Goal: Task Accomplishment & Management: Use online tool/utility

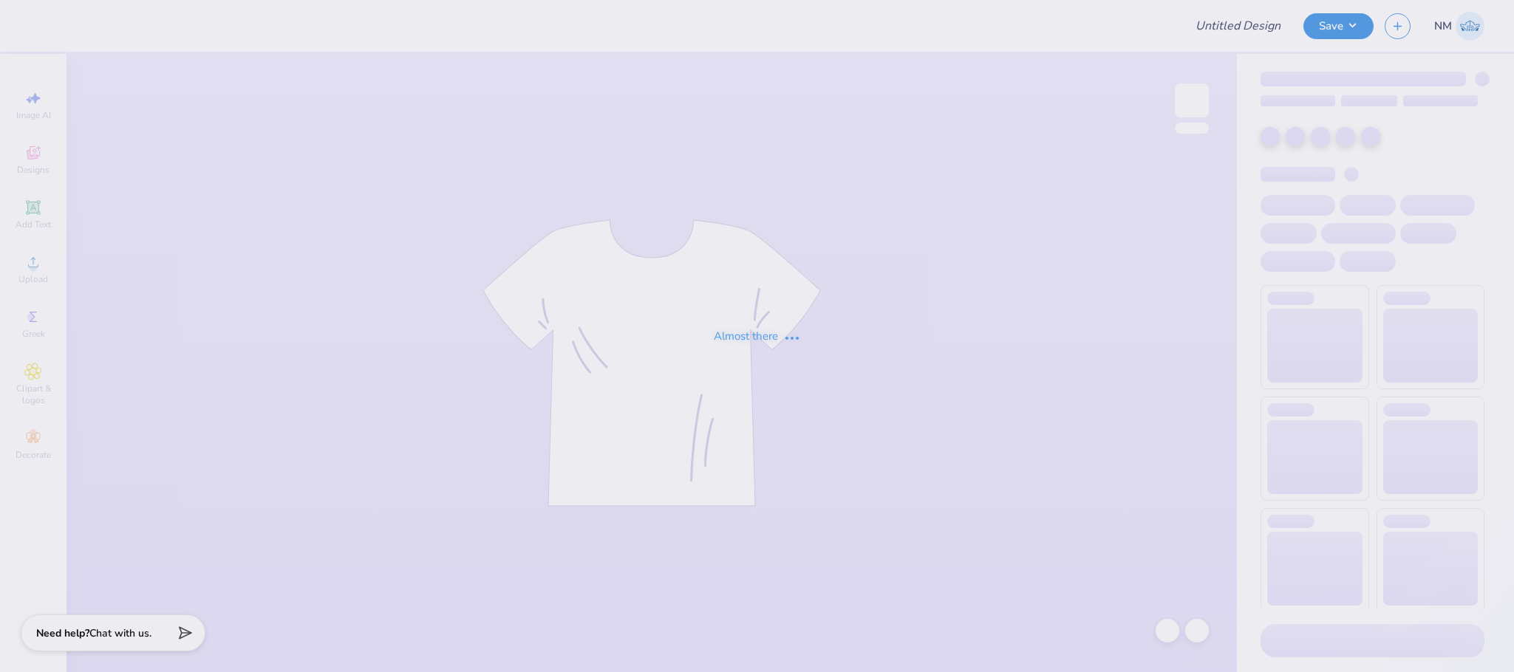
type input "LASBC 25/26"
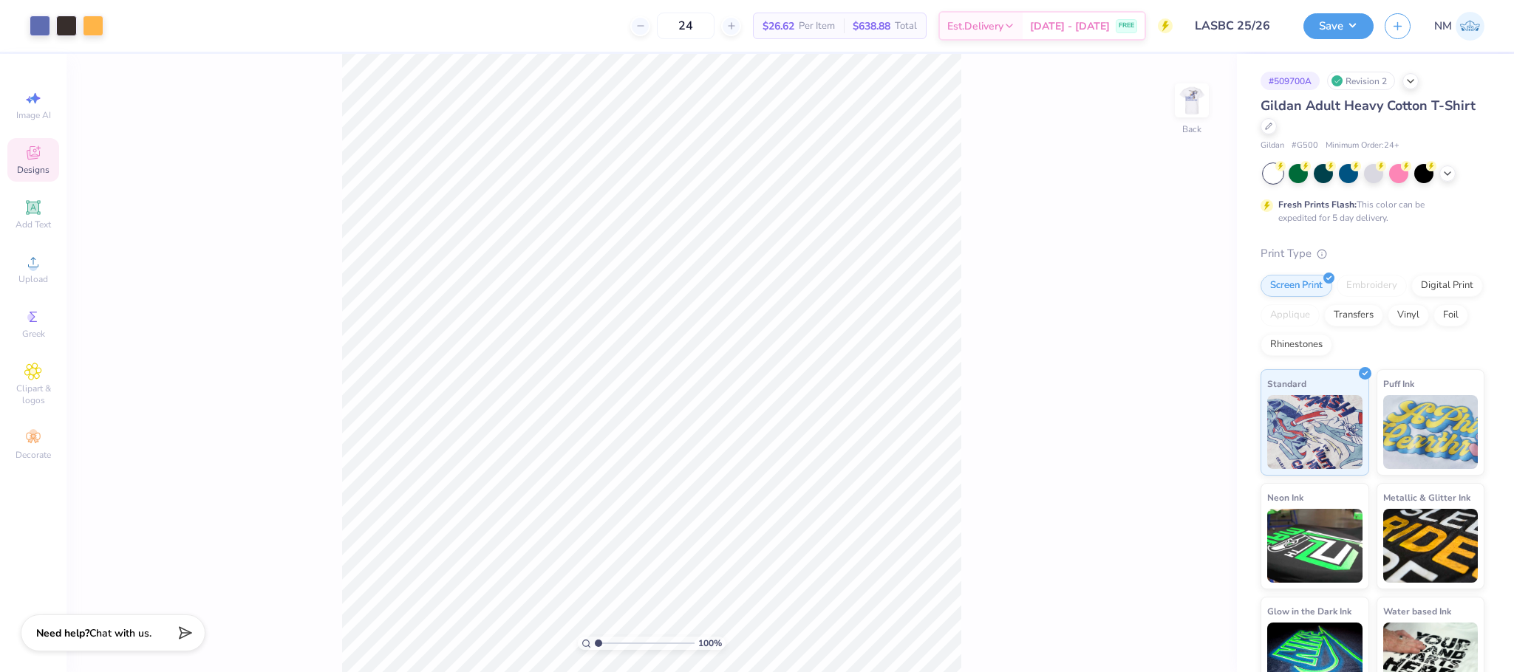
click at [23, 153] on div "Designs" at bounding box center [33, 160] width 52 height 44
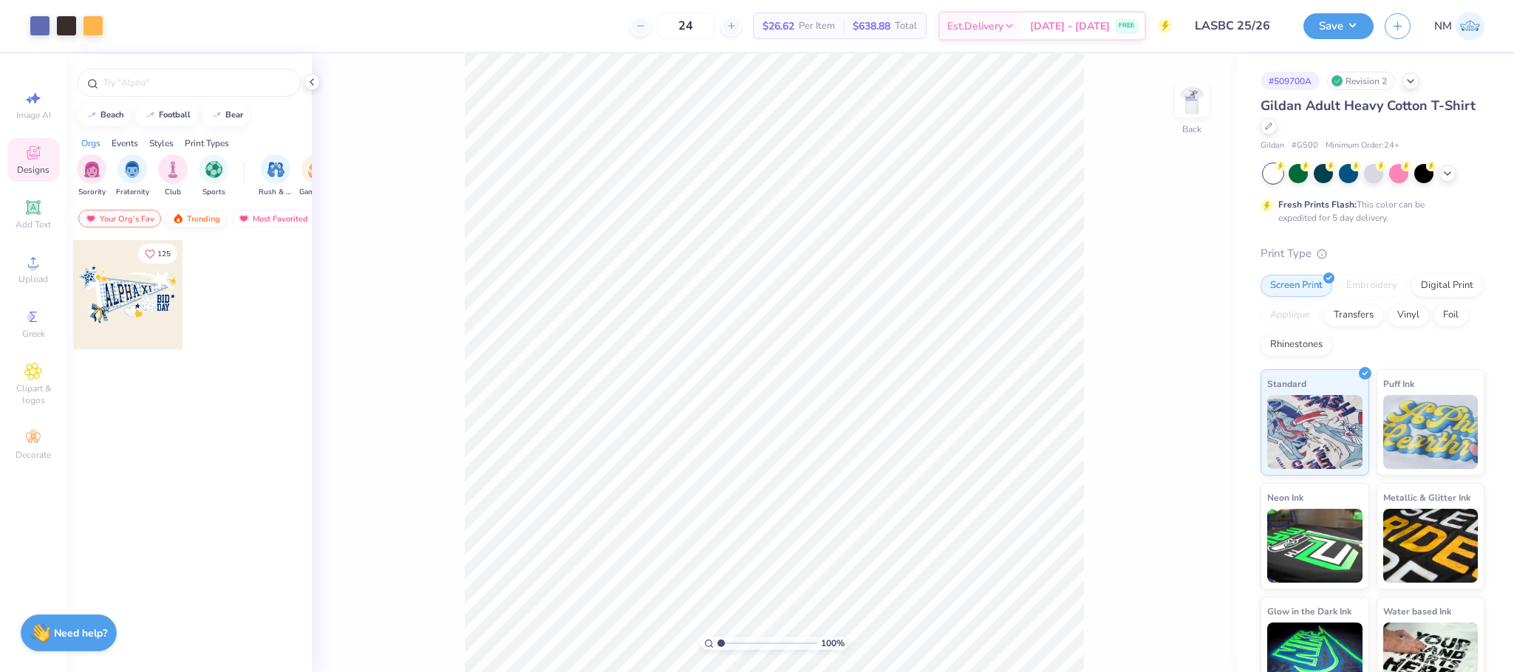
click at [216, 217] on div "Trending" at bounding box center [195, 219] width 61 height 18
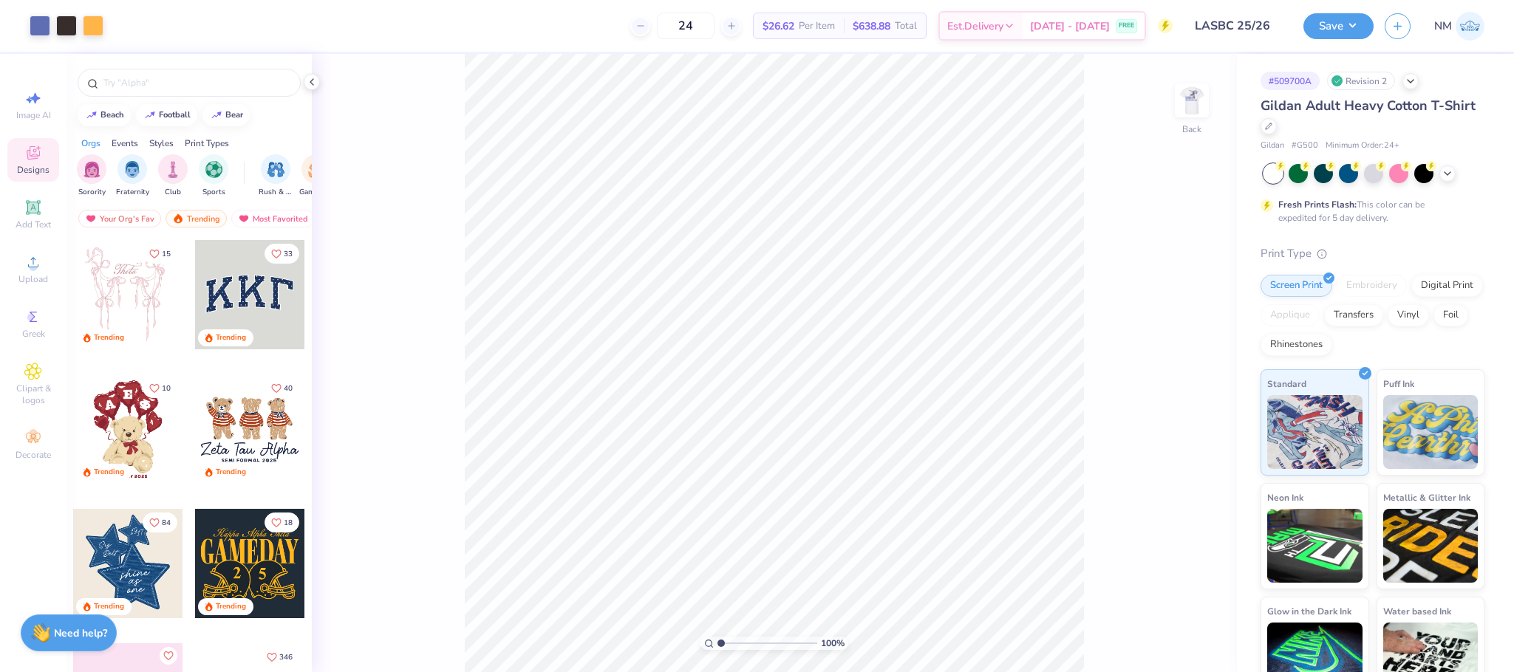
scroll to position [89, 0]
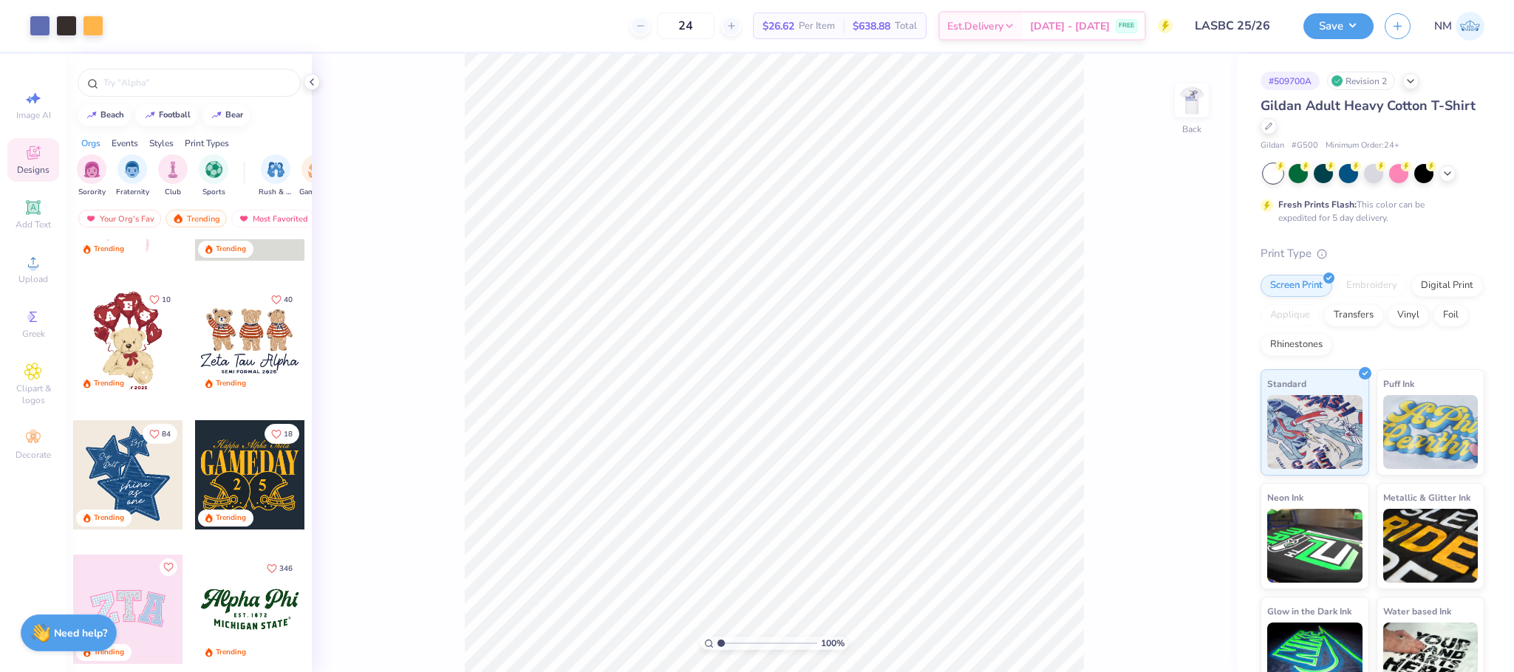
click at [257, 350] on div at bounding box center [249, 340] width 109 height 109
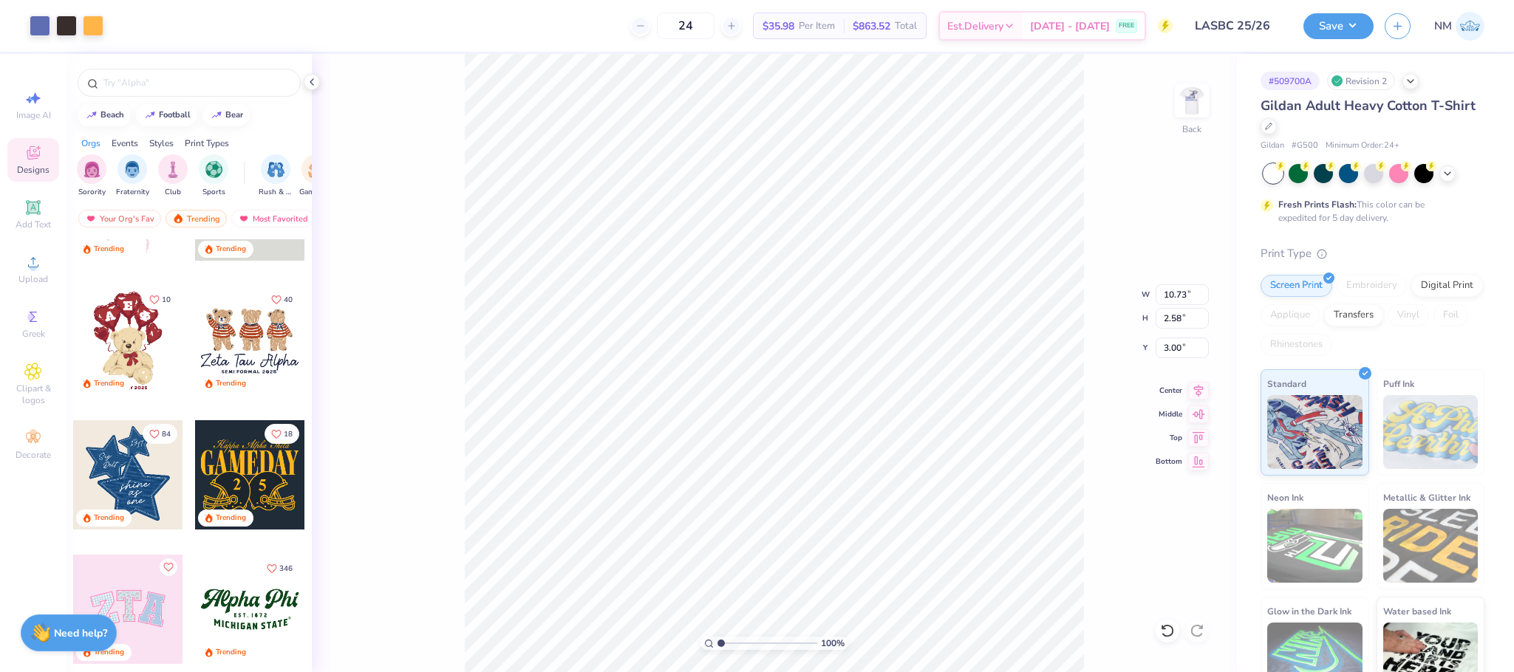
type input "10.73"
type input "2.58"
type input "3.00"
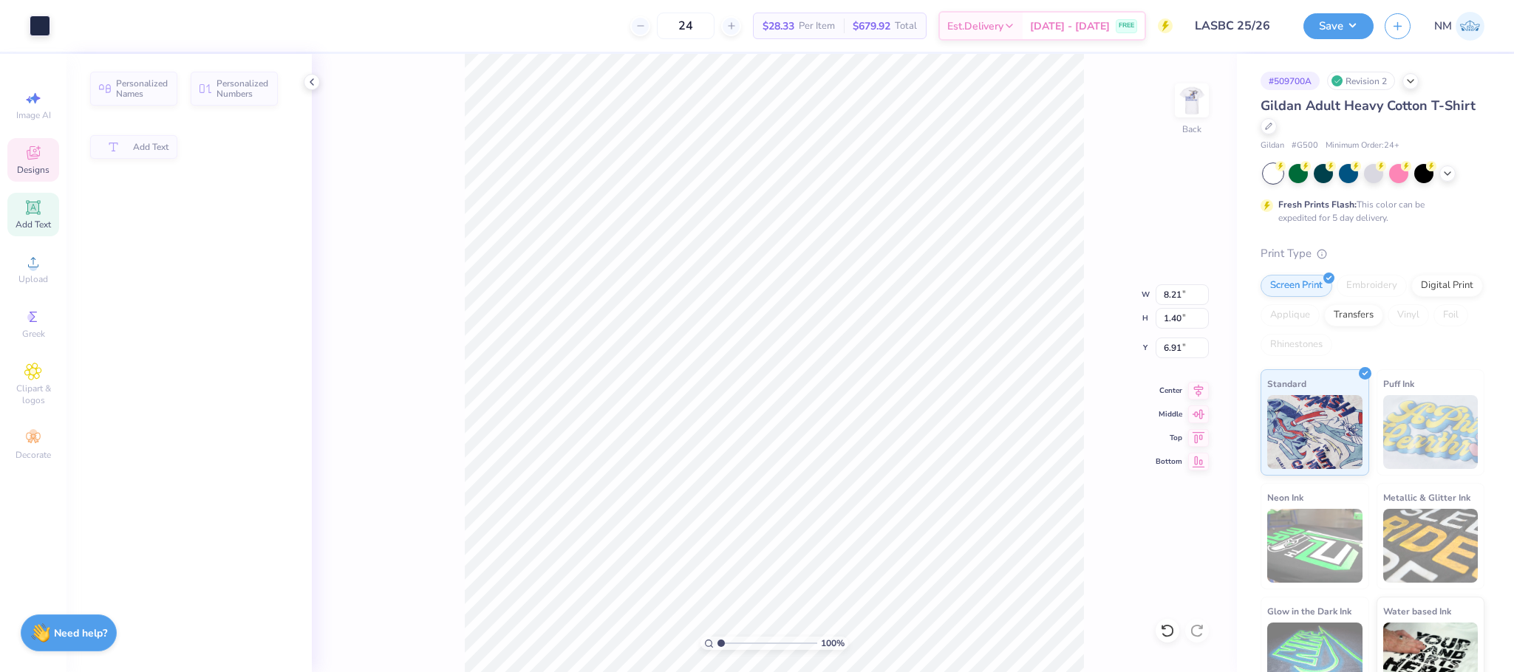
type input "1.40"
type input "6.91"
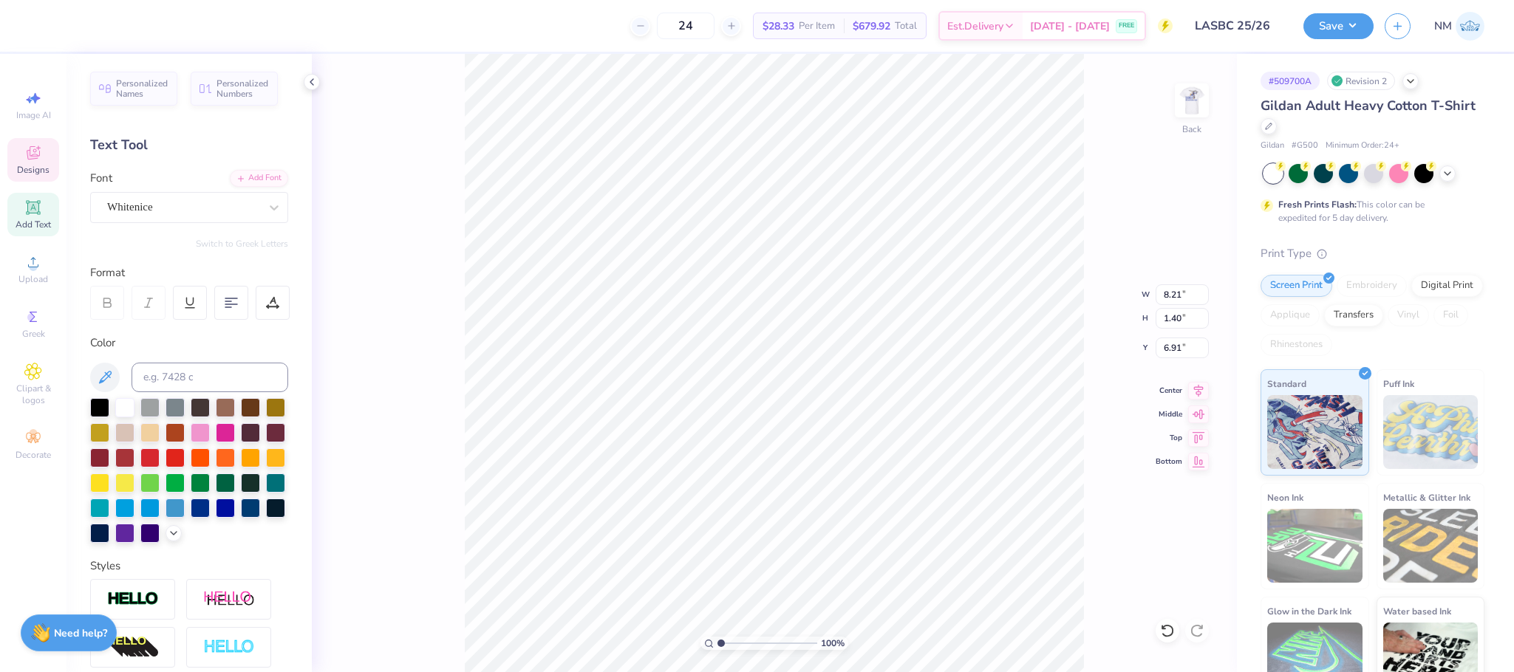
scroll to position [18, 1]
type textarea "Z"
type textarea "CRUX"
click at [1197, 85] on img at bounding box center [1191, 100] width 59 height 59
click at [1190, 98] on img at bounding box center [1191, 100] width 59 height 59
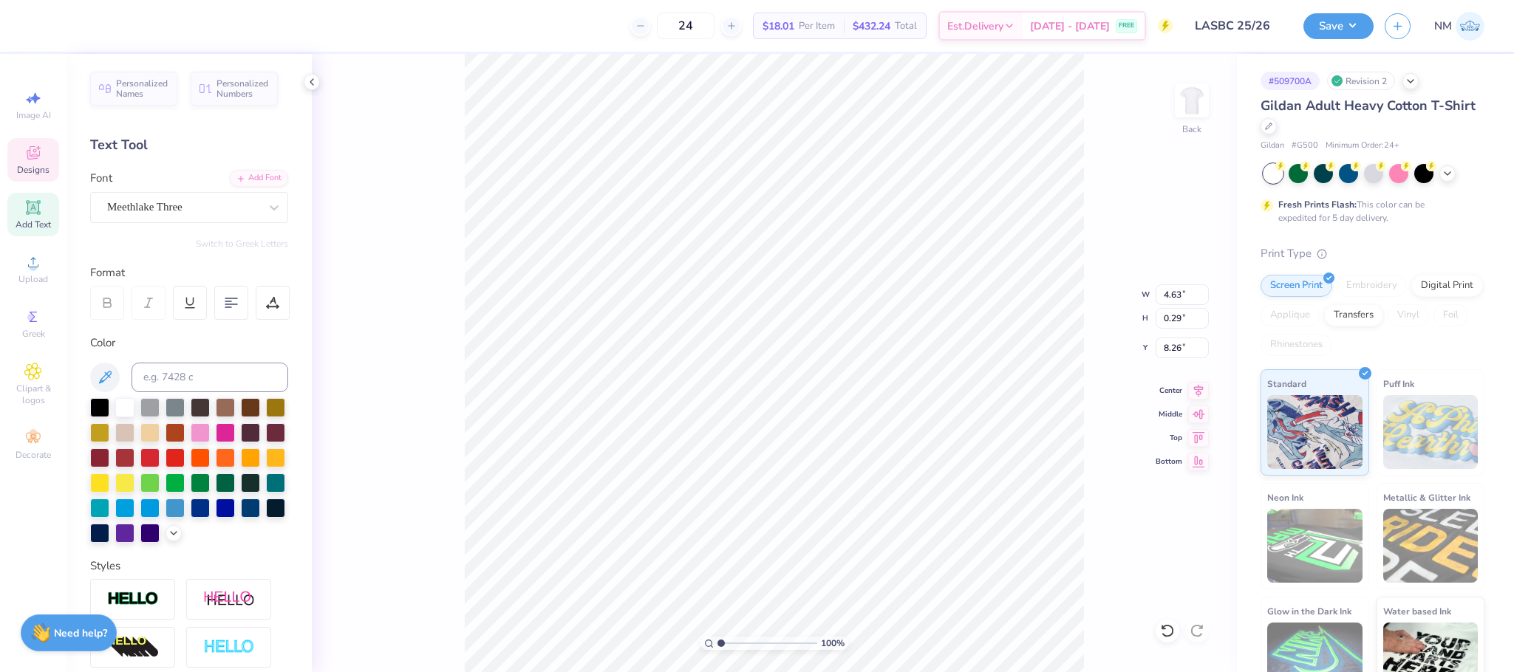
scroll to position [18, 7]
type textarea "S"
type textarea "LOS ANGELES SKI AND BOARD CLUB"
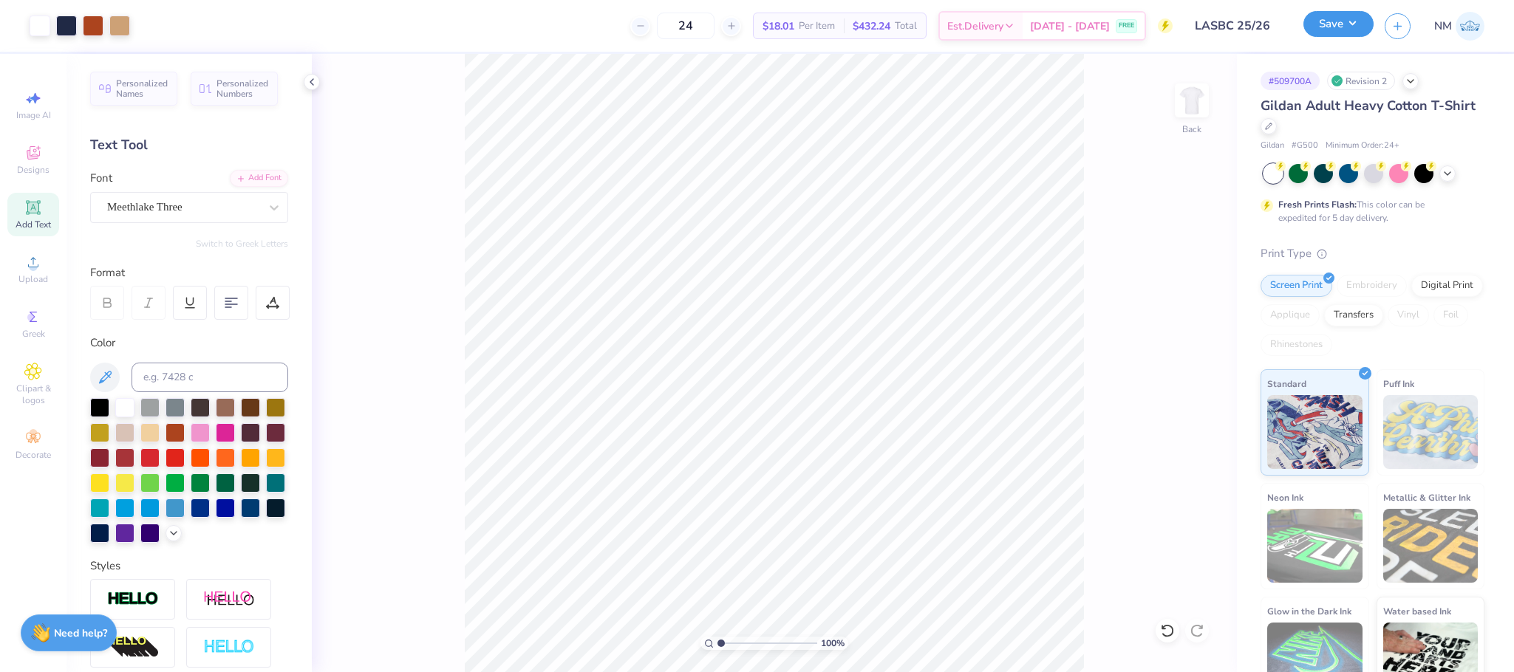
click at [1354, 13] on button "Save" at bounding box center [1338, 24] width 70 height 26
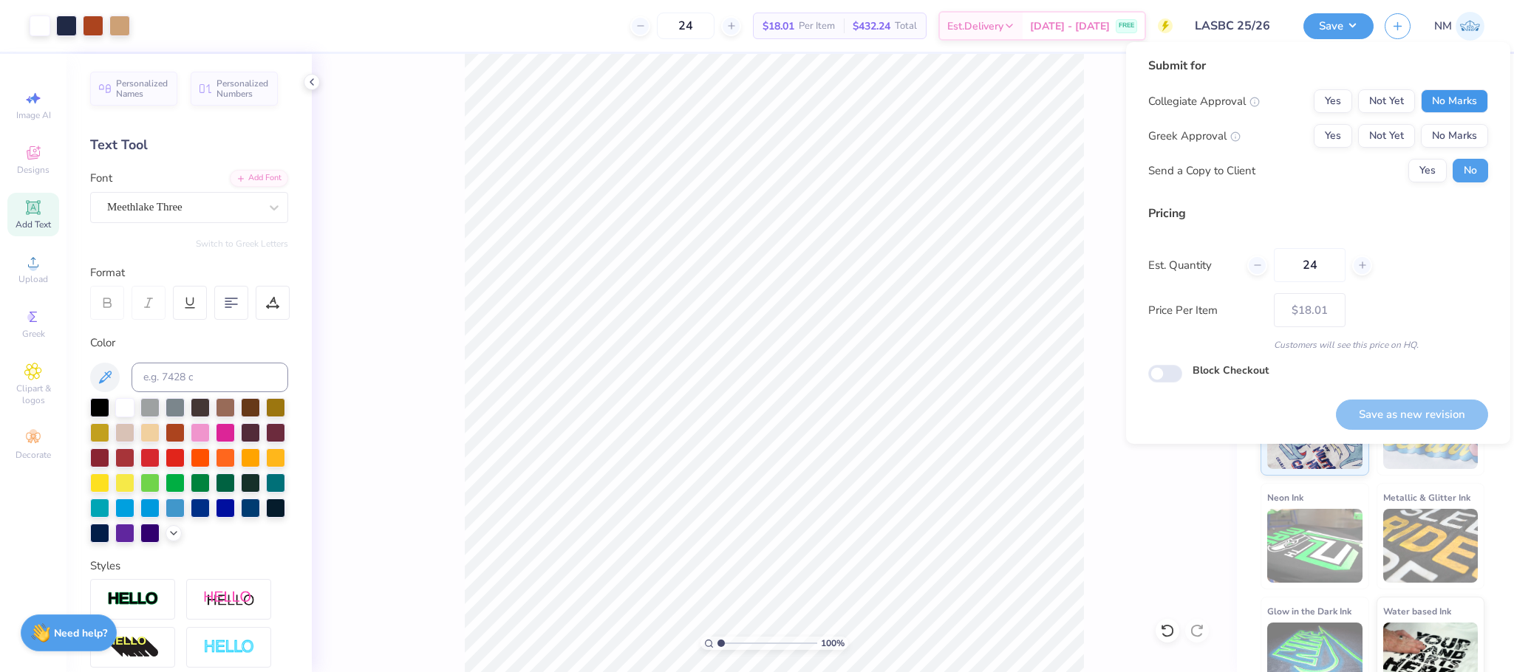
click at [1458, 103] on button "No Marks" at bounding box center [1453, 101] width 67 height 24
click at [1449, 124] on button "No Marks" at bounding box center [1453, 136] width 67 height 24
click at [1418, 163] on button "Yes" at bounding box center [1427, 171] width 38 height 24
click at [1406, 406] on button "Save as new revision" at bounding box center [1412, 415] width 152 height 30
type input "$18.01"
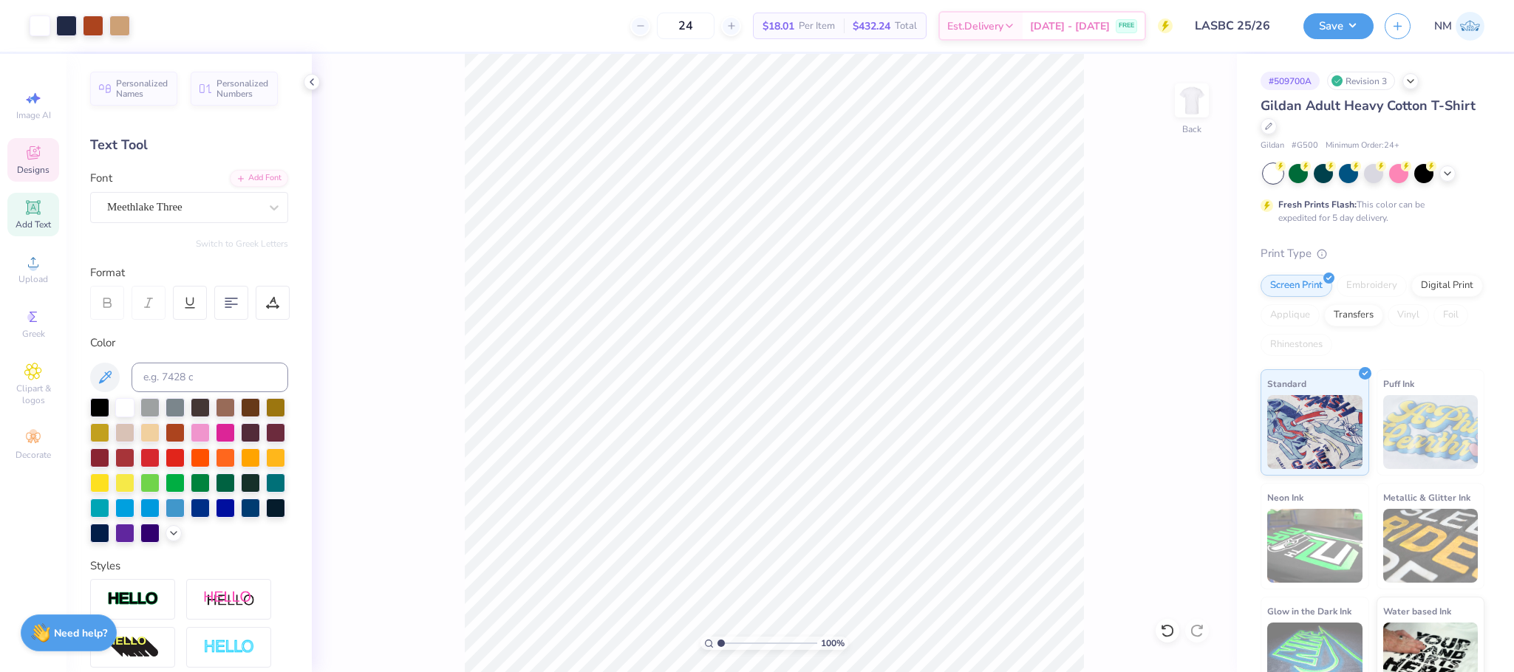
click at [27, 160] on icon at bounding box center [33, 153] width 18 height 18
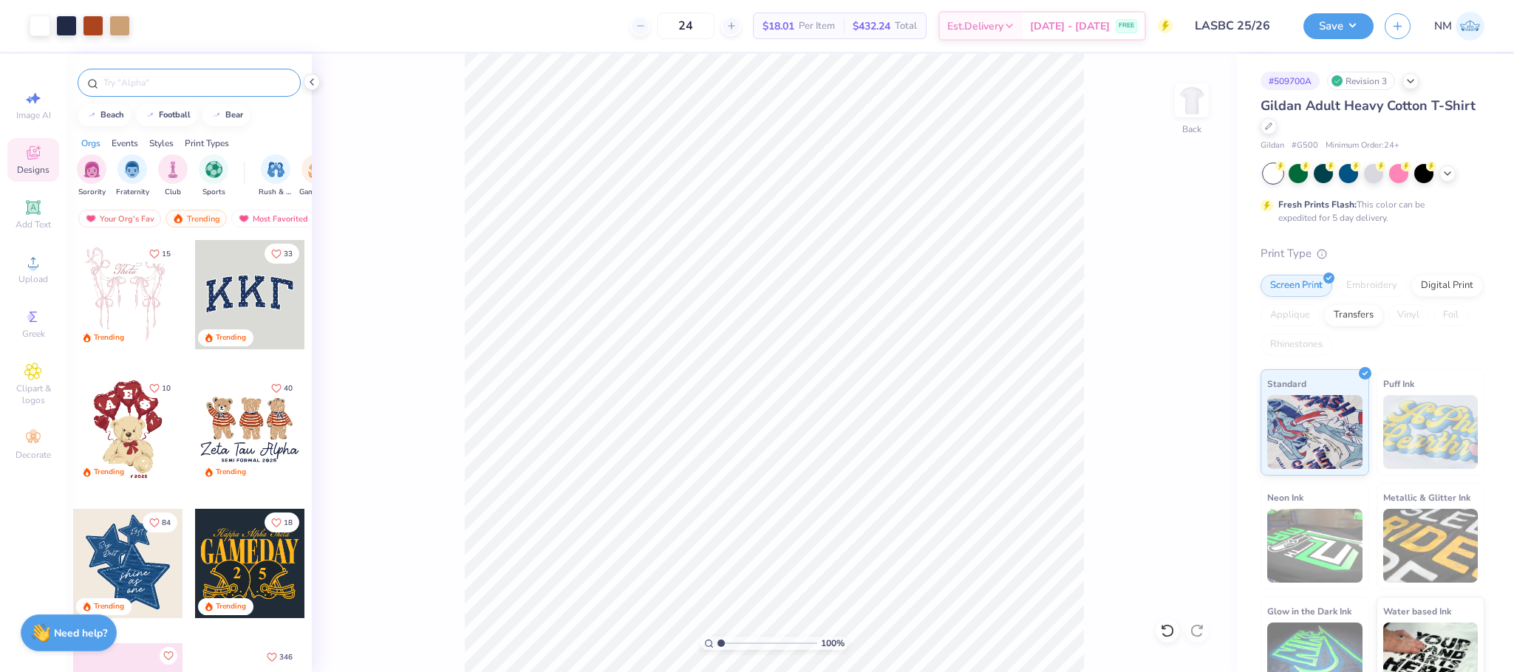
click at [179, 84] on input "text" at bounding box center [196, 82] width 189 height 15
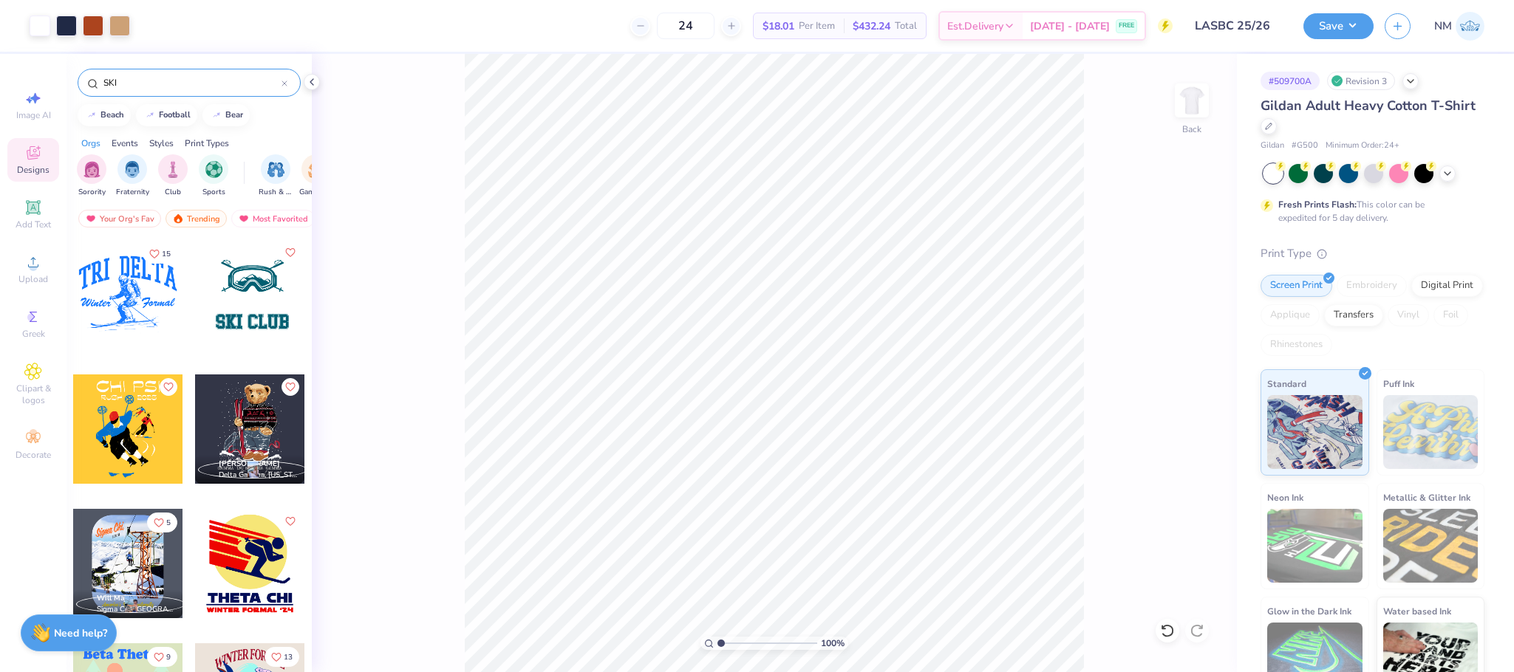
type input "SKI"
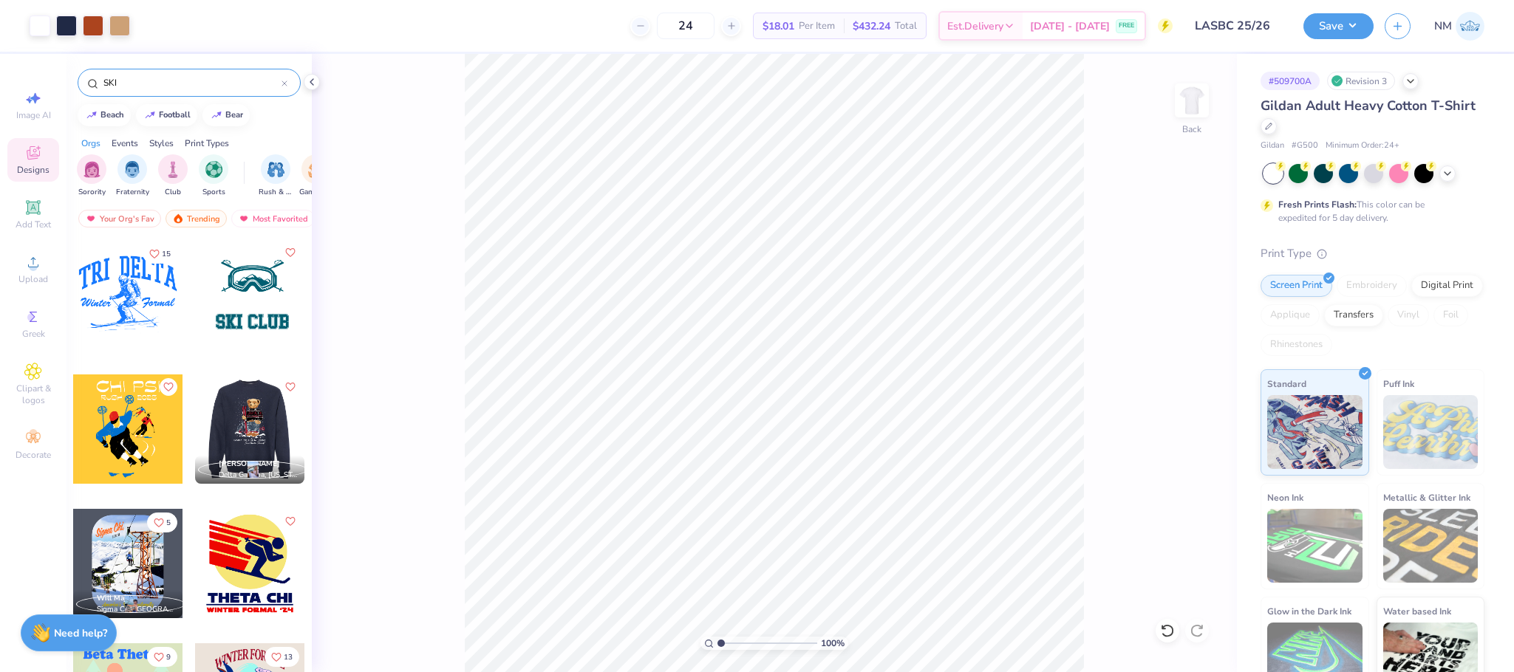
click at [195, 412] on div at bounding box center [140, 429] width 109 height 109
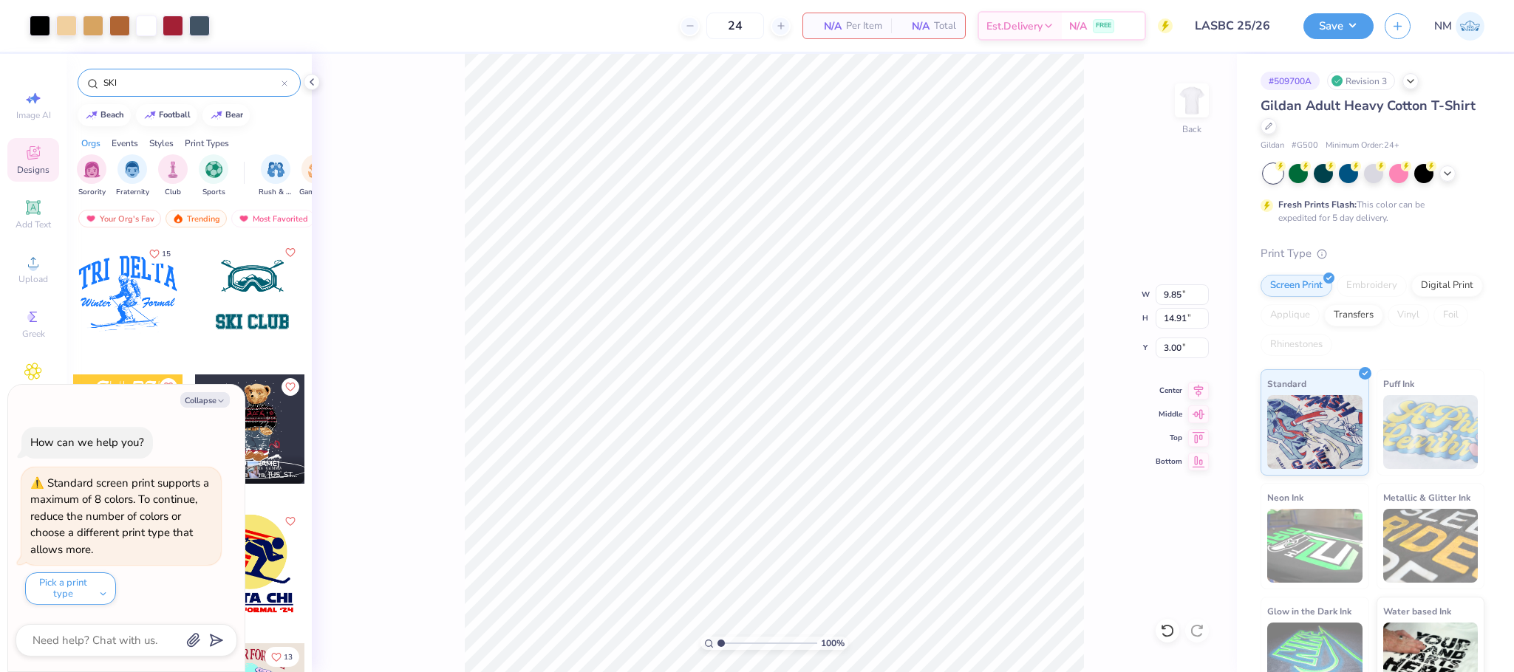
type textarea "x"
type input "2.49"
type input "3.59"
type input "3.06"
type textarea "x"
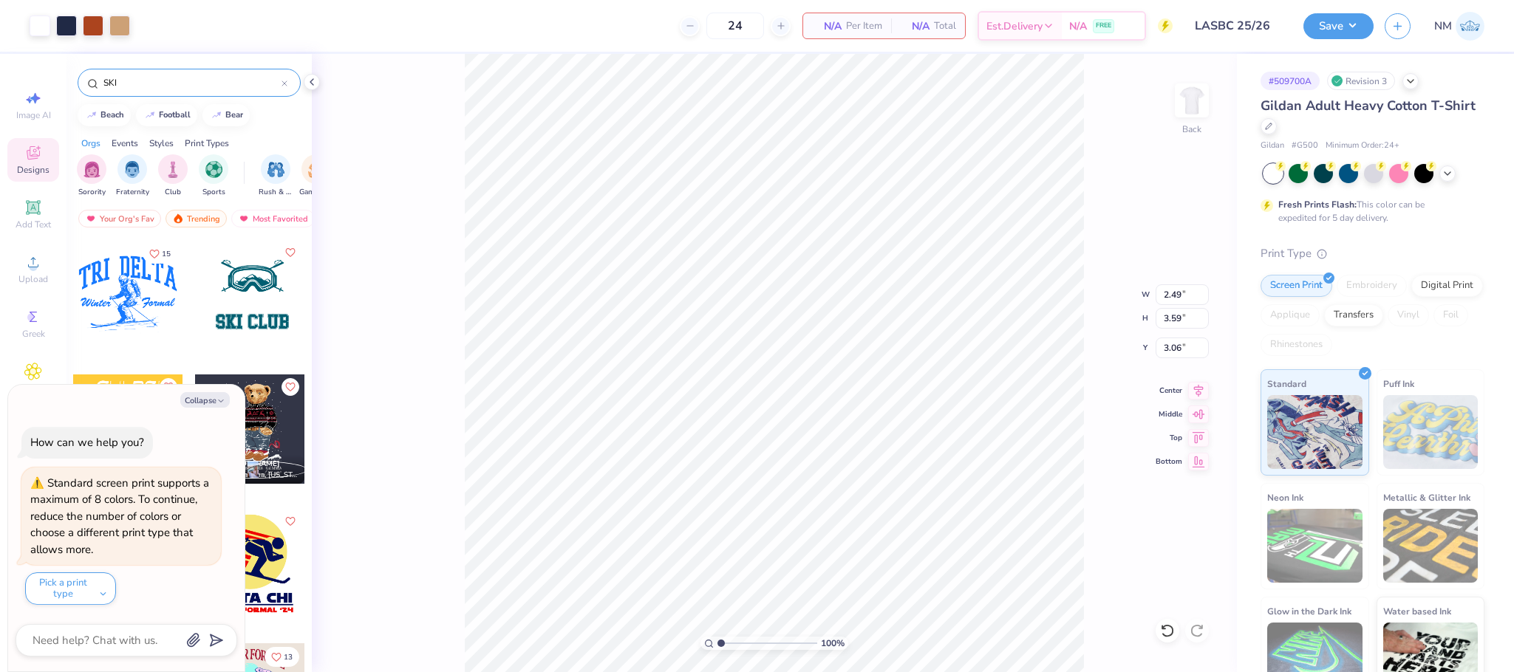
type input "2.00"
type input "1.24"
type input "4.38"
type textarea "x"
type input "5.43"
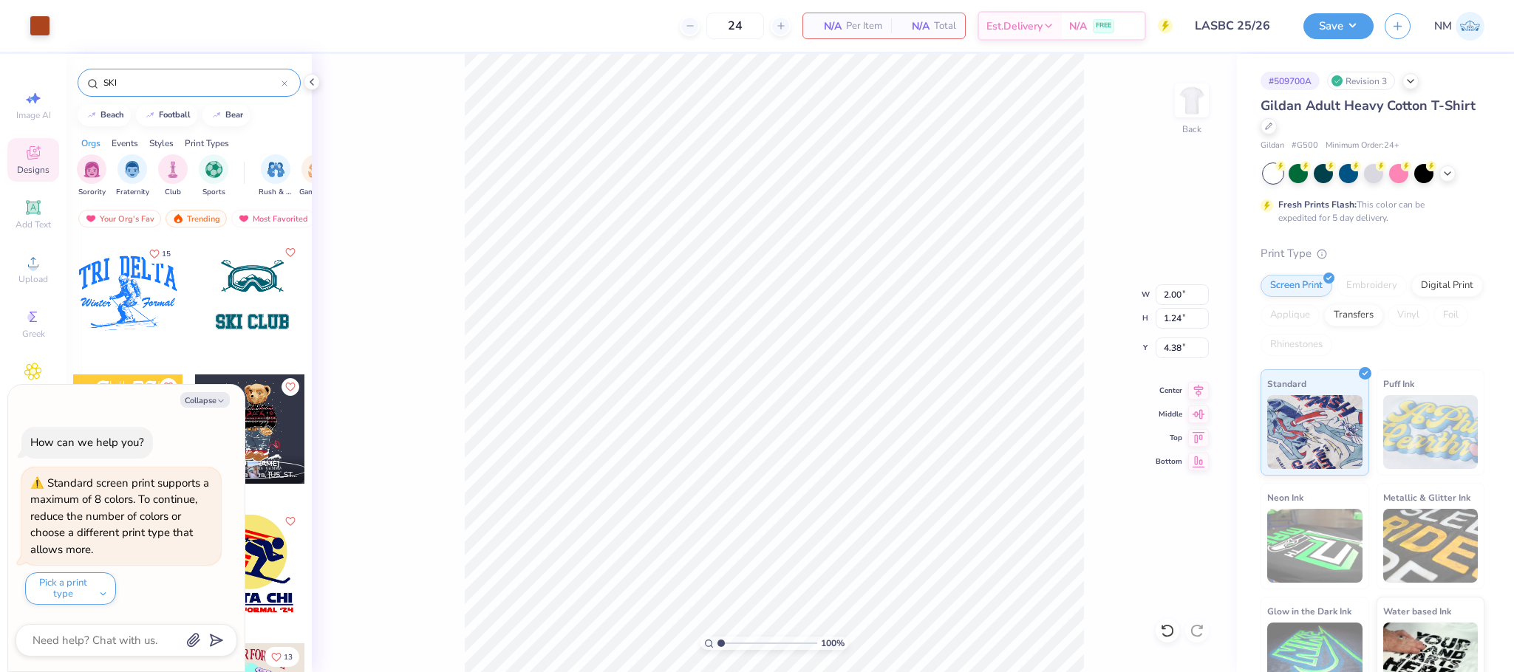
type input "5.22"
type input "3.00"
click at [148, 35] on div at bounding box center [146, 24] width 21 height 21
type textarea "x"
type input "3.00"
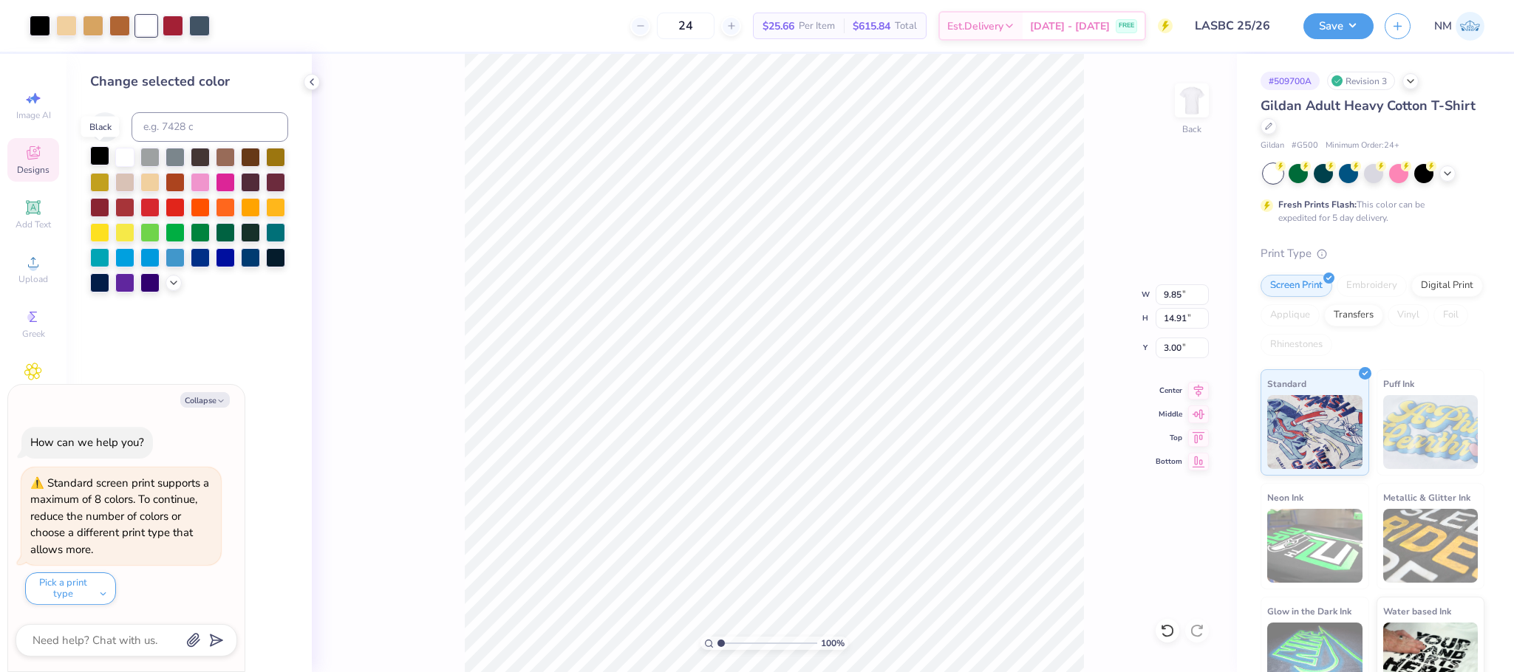
click at [104, 154] on div at bounding box center [99, 155] width 19 height 19
type textarea "x"
type input "6.21"
type input "1.09"
type input "16.82"
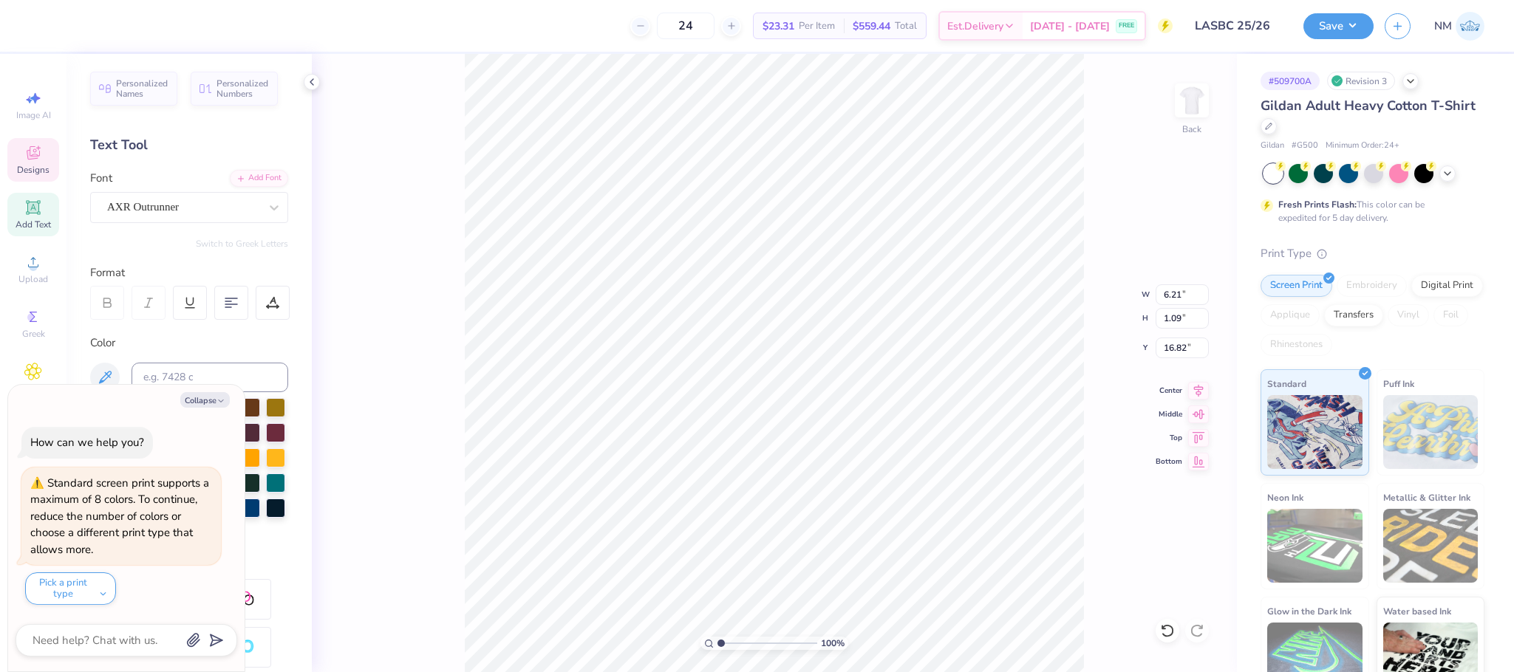
scroll to position [18, 9]
type textarea "x"
type textarea "[PERSON_NAME]"
type textarea "x"
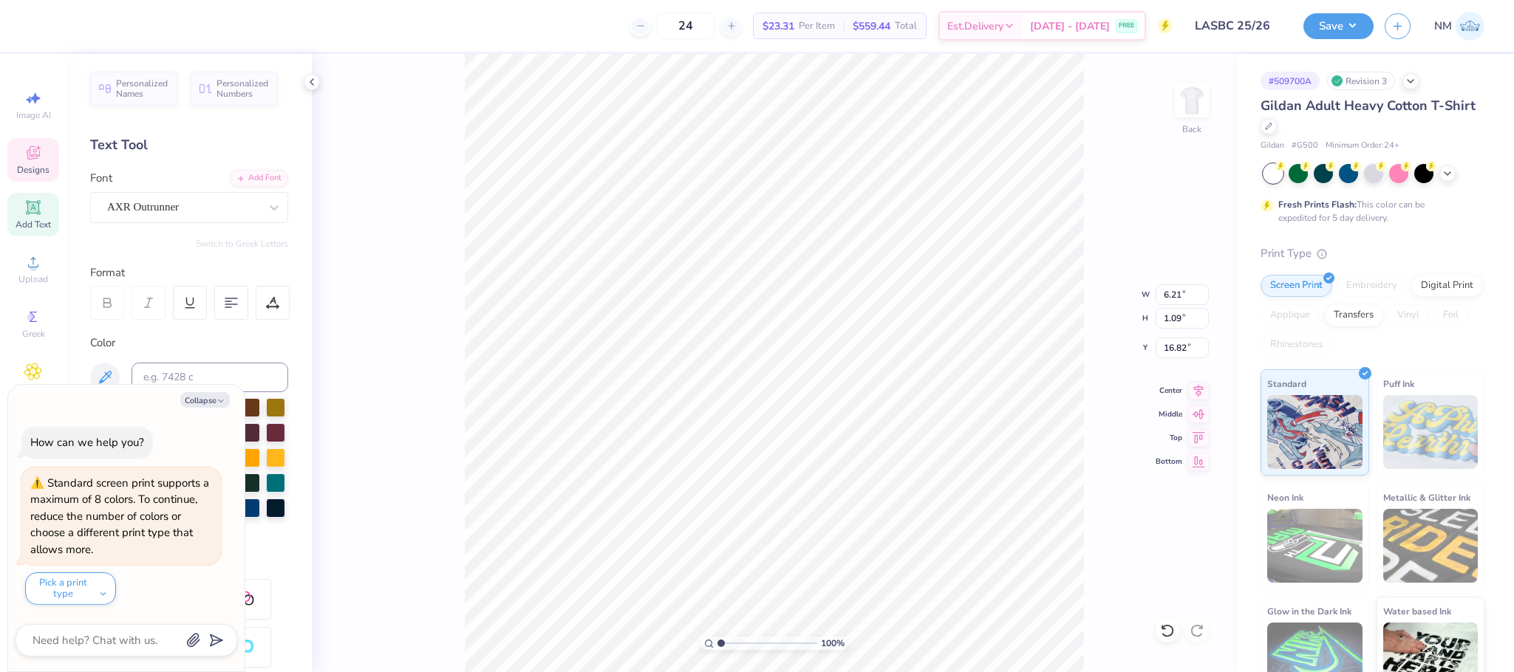
type textarea "y"
type textarea "x"
type input "4.62"
type input "0.48"
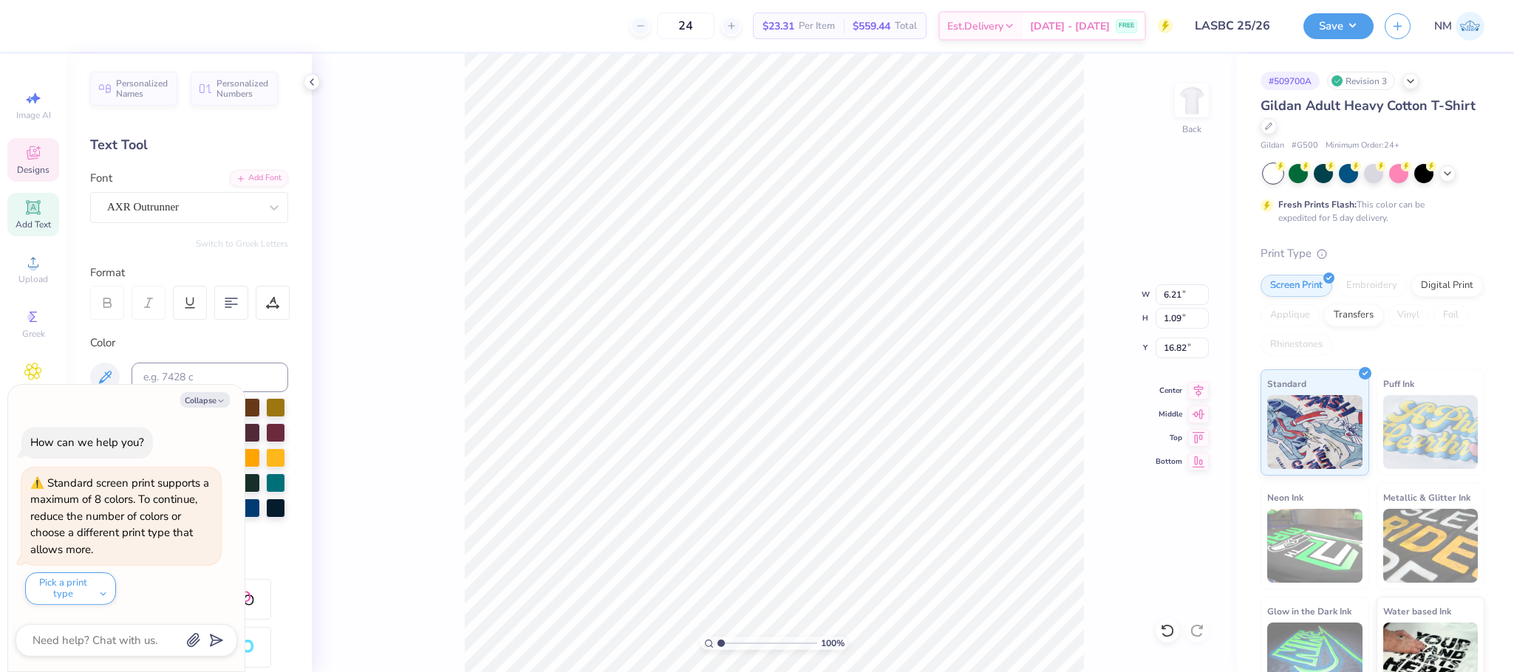
type input "16.22"
type textarea "x"
type textarea "delta [PERSON_NAME]"
type textarea "x"
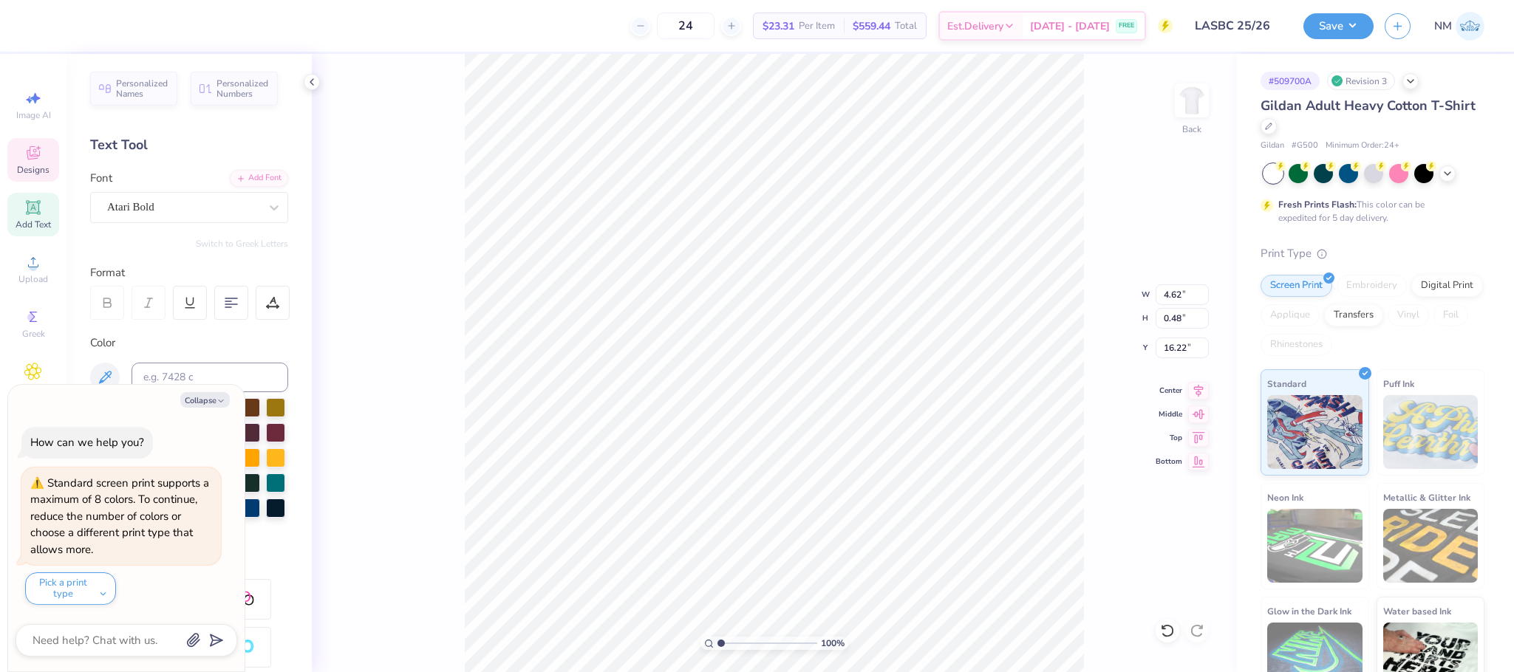
type textarea "d"
type textarea "x"
type textarea "L"
type textarea "x"
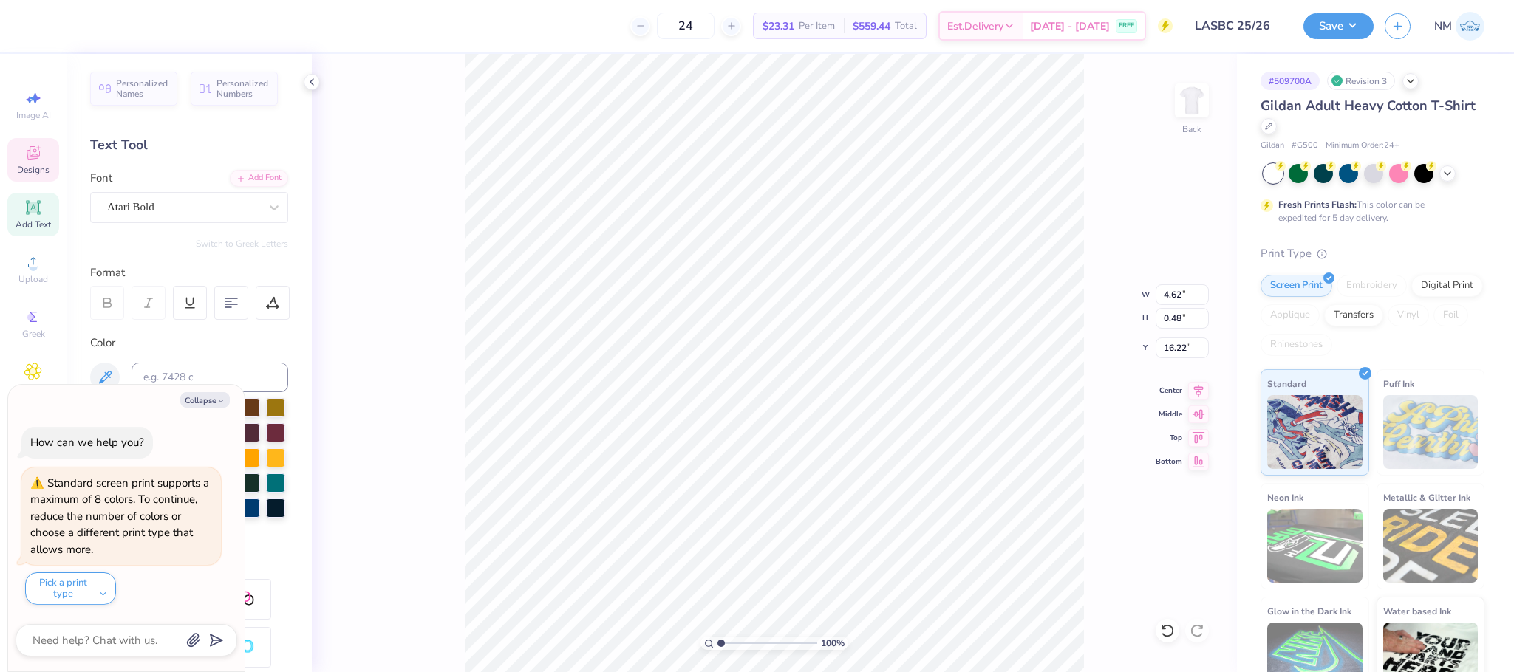
type textarea "LO"
type textarea "x"
type textarea "LOS"
type textarea "x"
type textarea "LOS A"
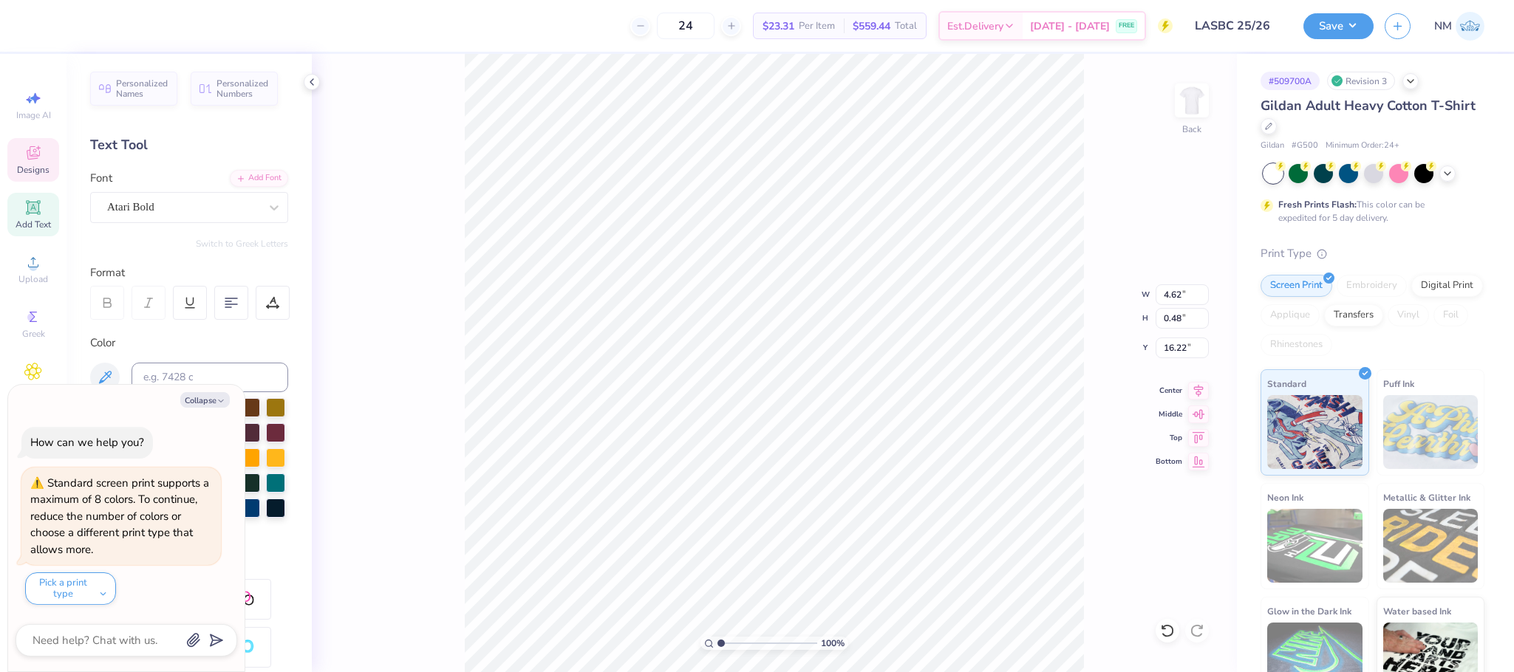
type textarea "x"
type textarea "LOS ANG"
type textarea "x"
type textarea "LOS [DEMOGRAPHIC_DATA]"
type textarea "x"
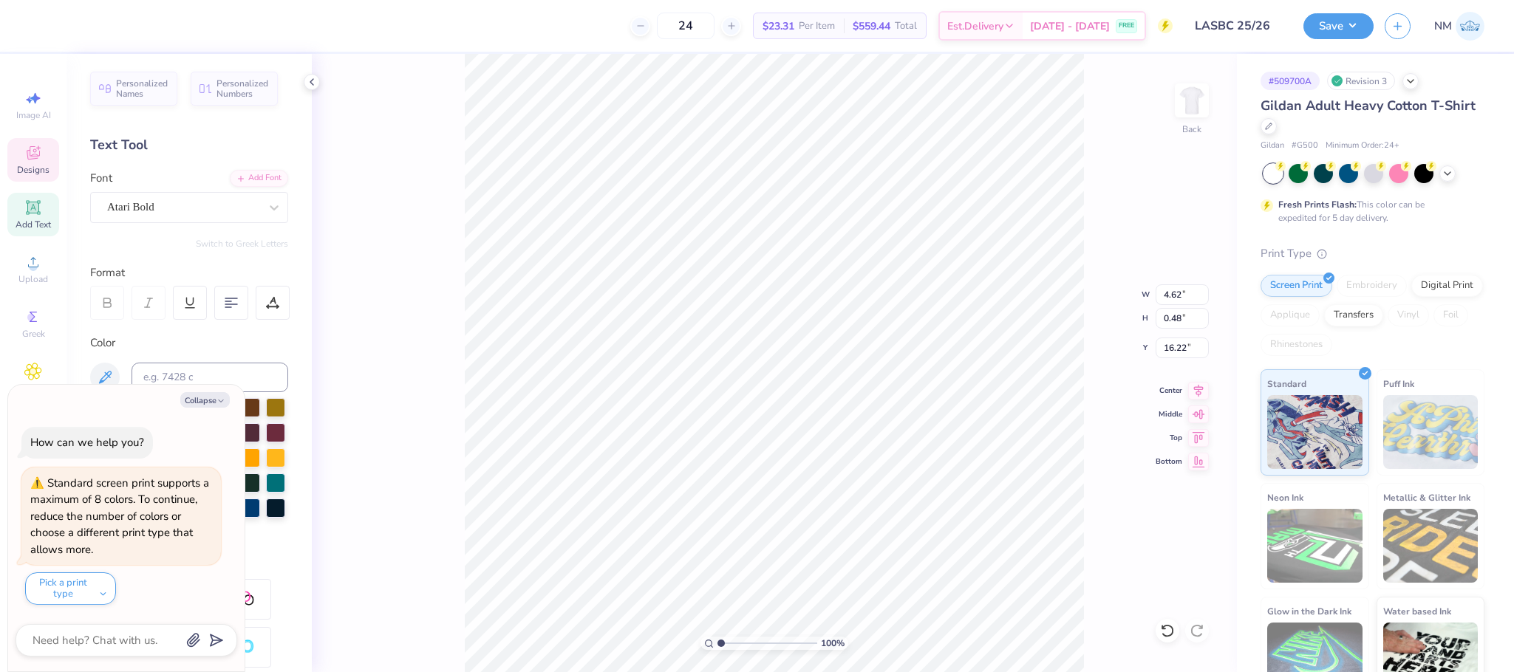
type textarea "LOS ANGEL"
type textarea "x"
type textarea "LOS ANGELE"
type textarea "x"
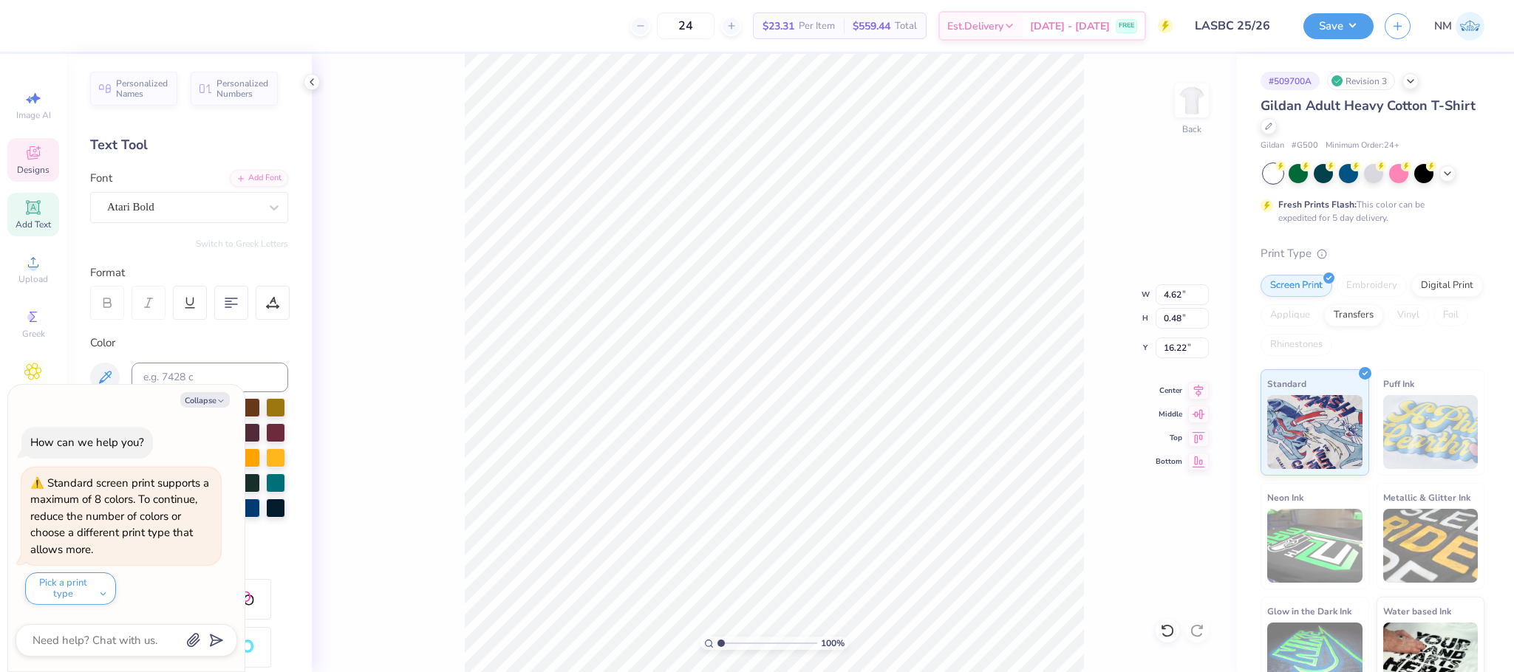
type textarea "[GEOGRAPHIC_DATA]"
type textarea "x"
type textarea "[GEOGRAPHIC_DATA]"
type textarea "x"
type textarea "[GEOGRAPHIC_DATA] S"
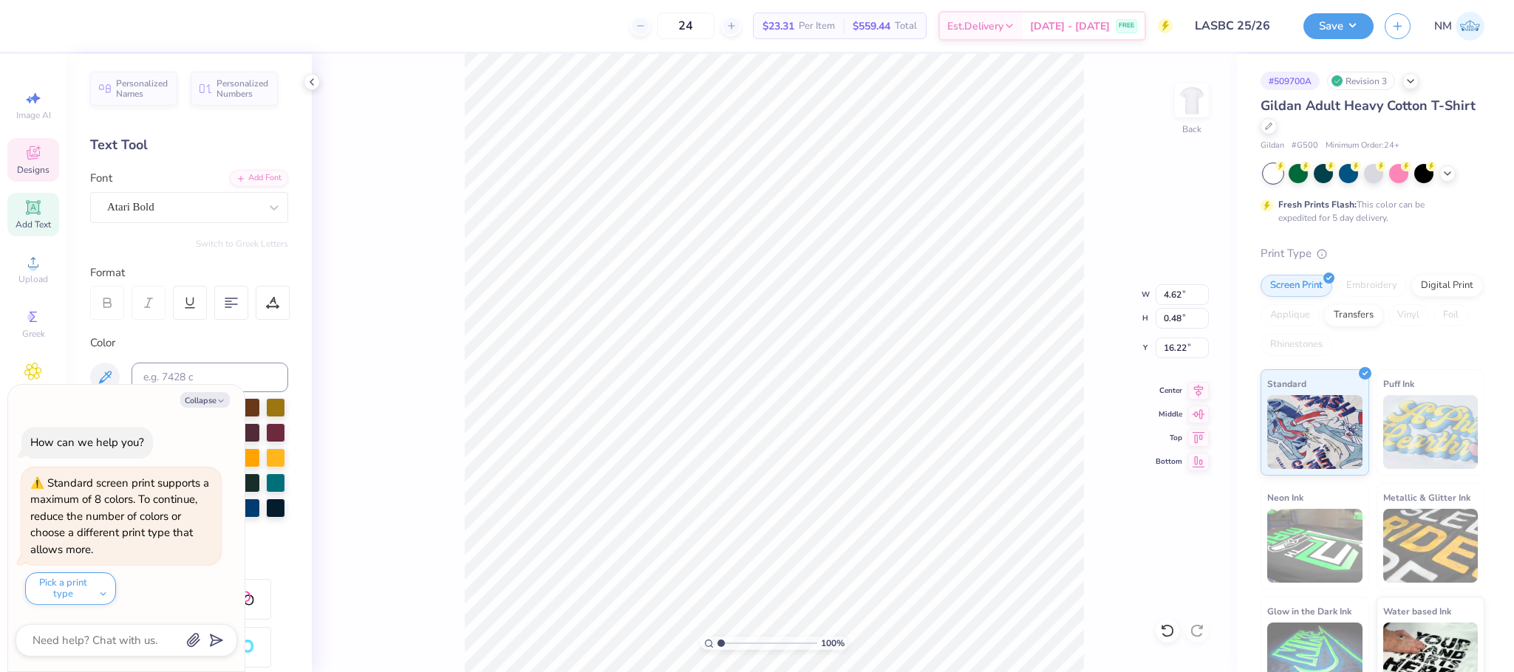
type textarea "x"
type textarea "[GEOGRAPHIC_DATA] SK"
type textarea "x"
type textarea "[GEOGRAPHIC_DATA] SKI"
type textarea "x"
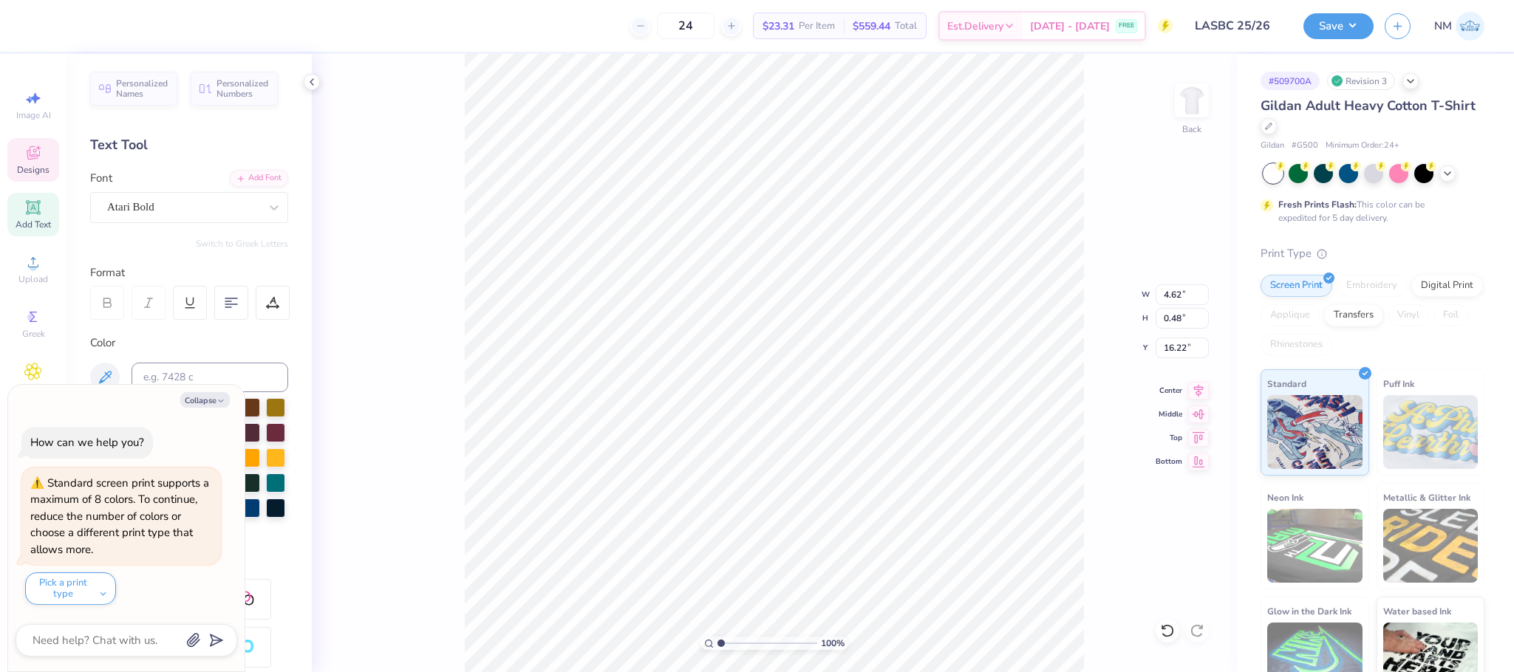
type textarea "[GEOGRAPHIC_DATA] SKI"
type textarea "x"
type textarea "[GEOGRAPHIC_DATA] SKI A"
type textarea "x"
type textarea "[GEOGRAPHIC_DATA] SKI AN"
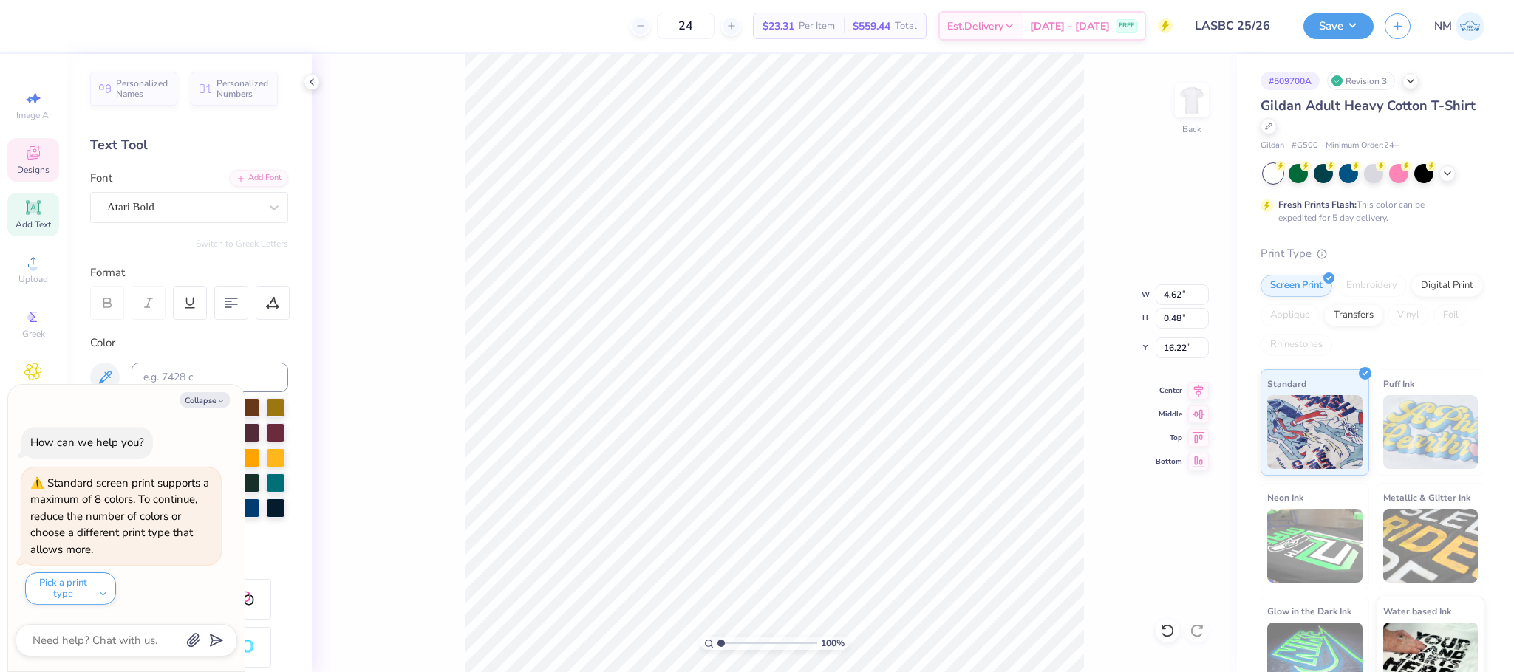
type textarea "x"
type textarea "LOS ANGELES SKI AND"
type textarea "x"
type textarea "LOS ANGELES SKI AND"
type textarea "x"
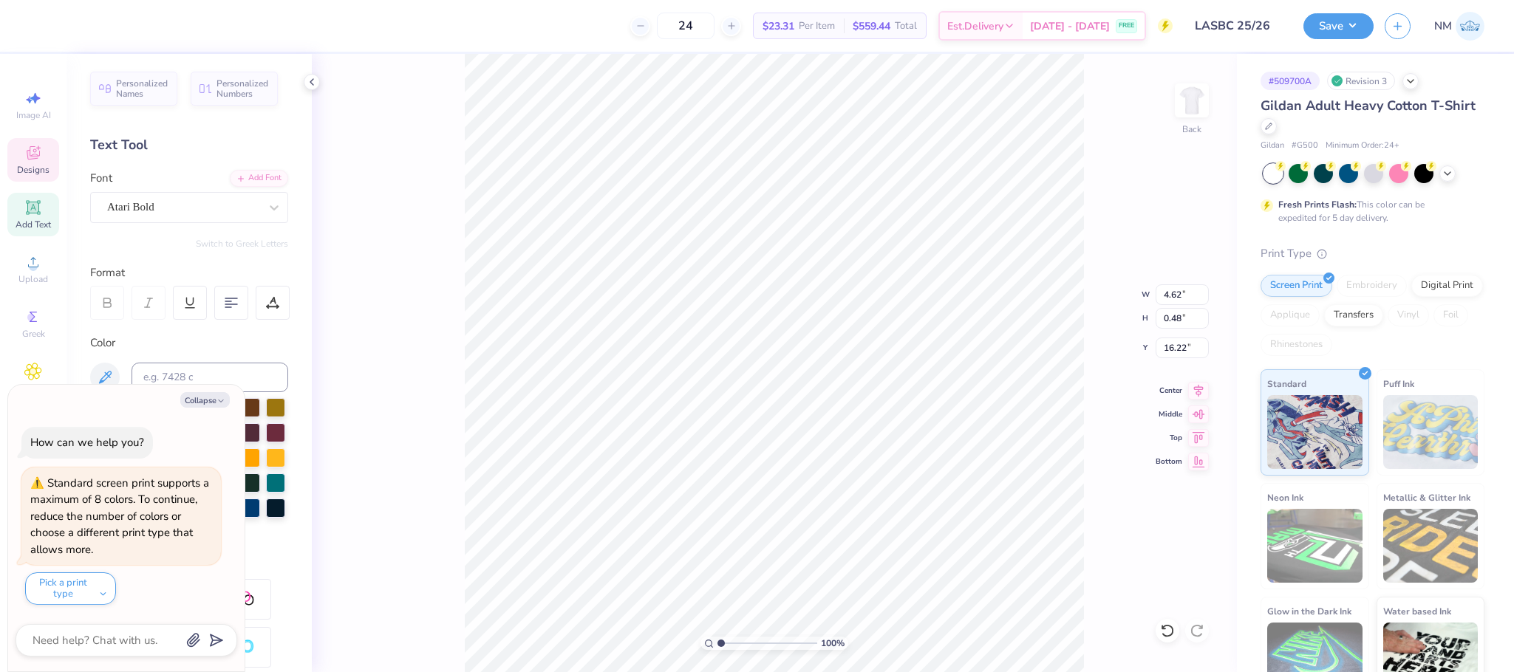
type textarea "LOS ANGELES SKI AND B"
type textarea "x"
type textarea "[GEOGRAPHIC_DATA] SKI AND BO"
type textarea "x"
type textarea "LOS ANGELES SKI AND BOA"
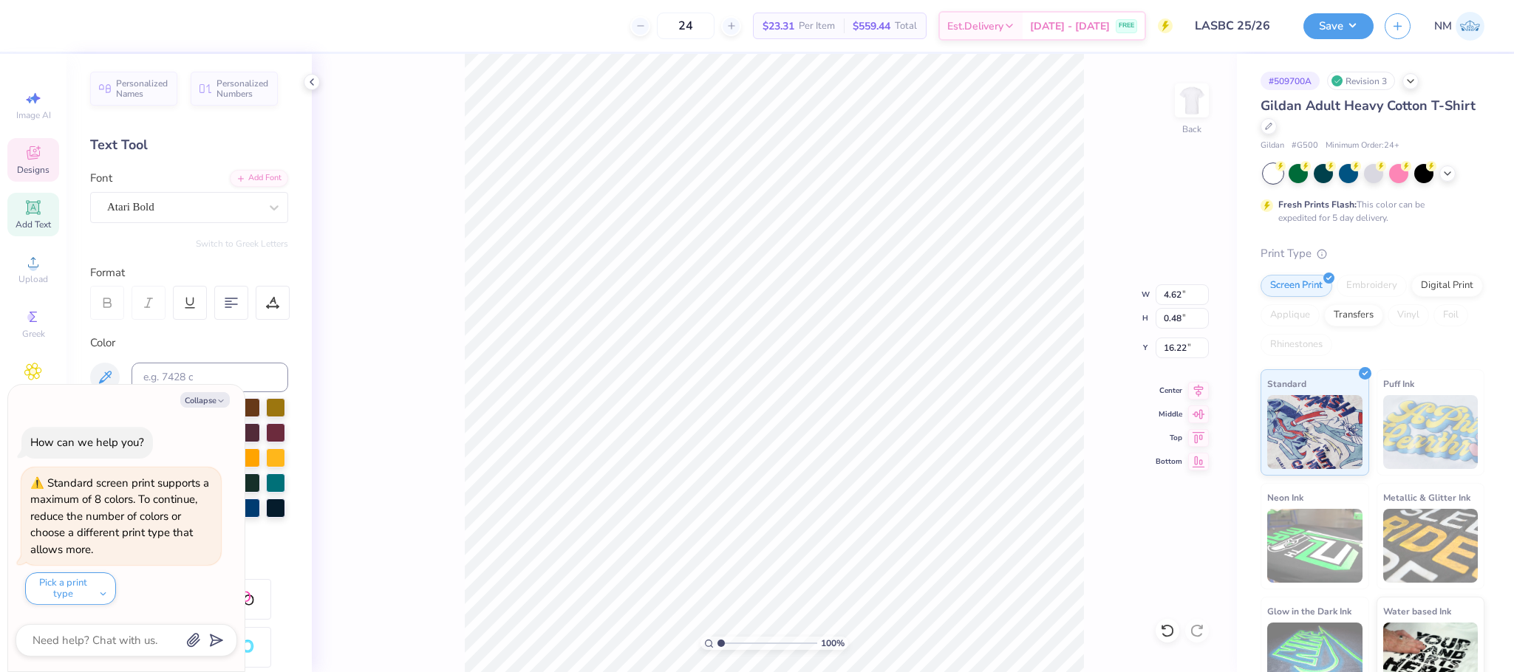
type textarea "x"
type textarea "LOS ANGELES SKI AND BOAR"
type textarea "x"
type textarea "LOS ANGELES SKI AND BOARD"
type textarea "x"
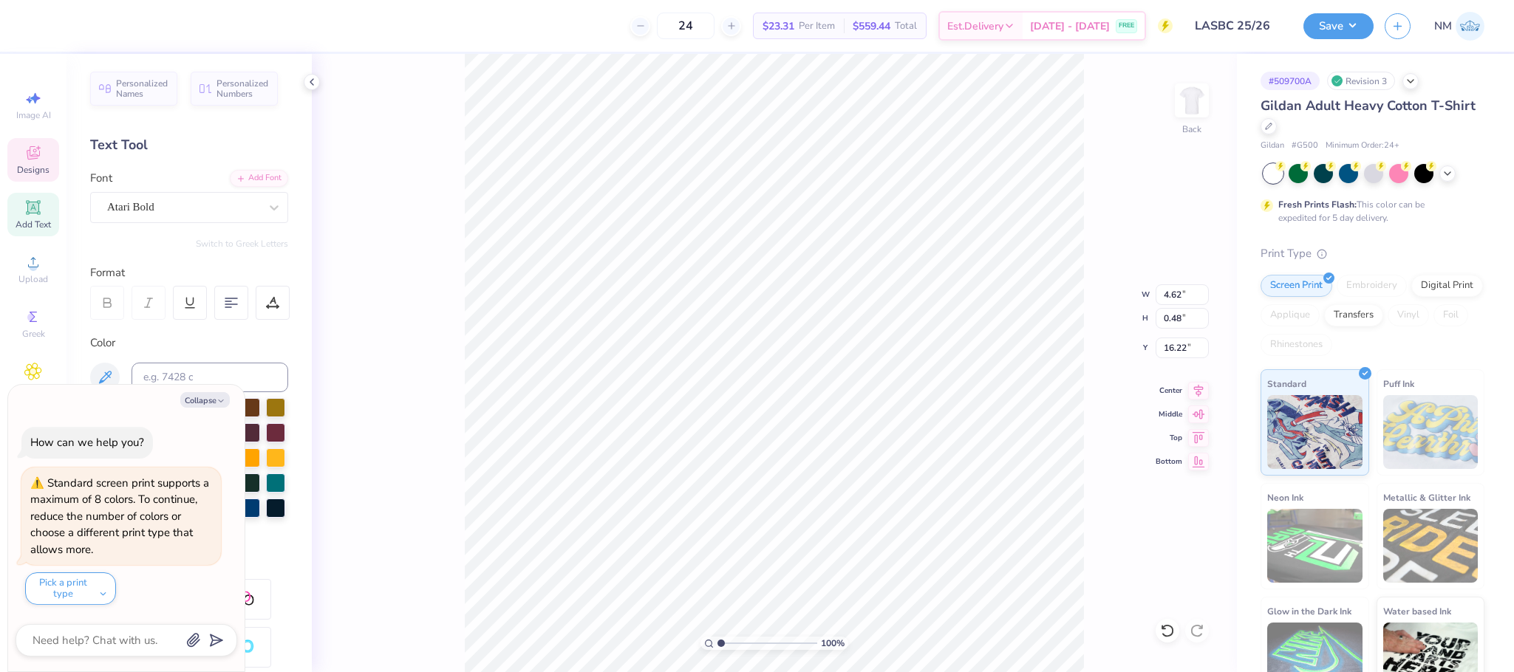
type textarea "LOS ANGELES SKI AND BOARD"
type textarea "x"
type textarea "LOS ANGELES SKI AND BOARD C"
type textarea "x"
type textarea "LOS ANGELES SKI AND BOARD CL"
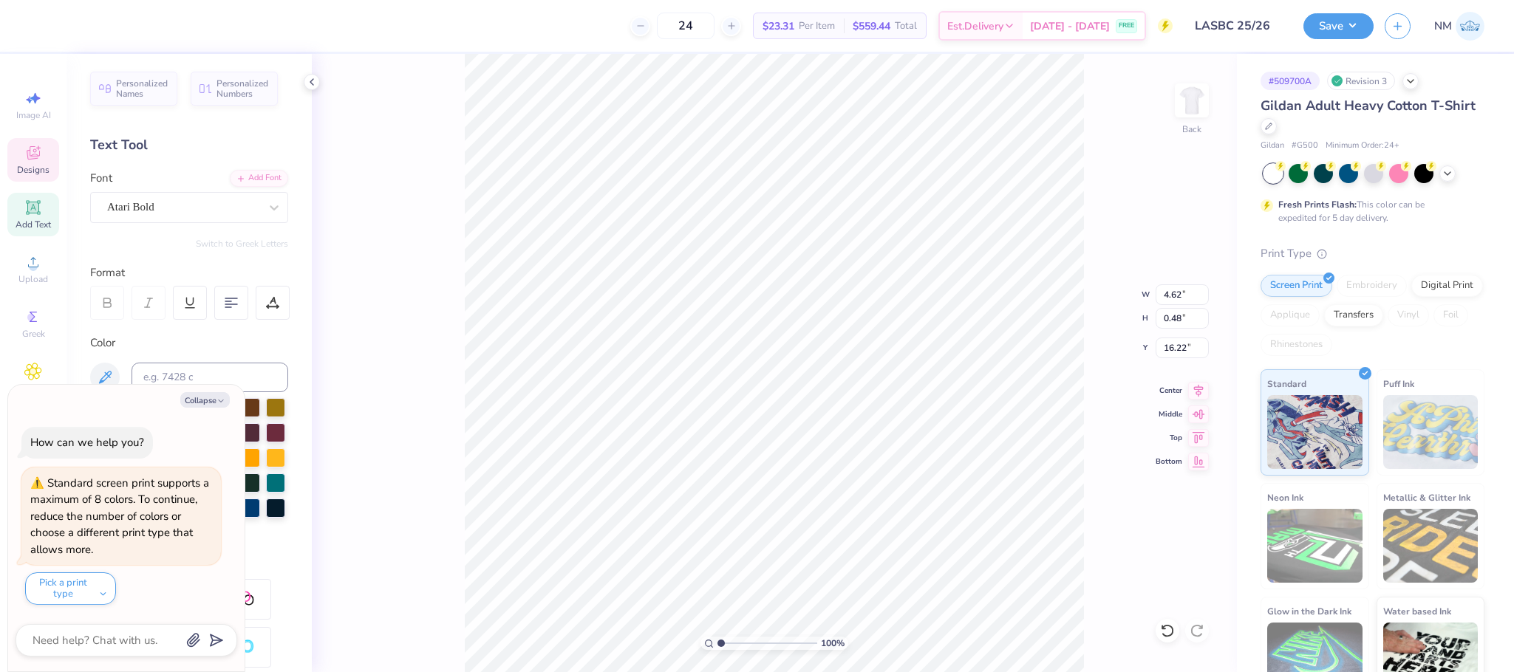
type textarea "x"
type textarea "LOS ANGELES SKI AND BOARD CLU"
type textarea "x"
type textarea "LOS ANGELES SKI AND BOARD CLUB"
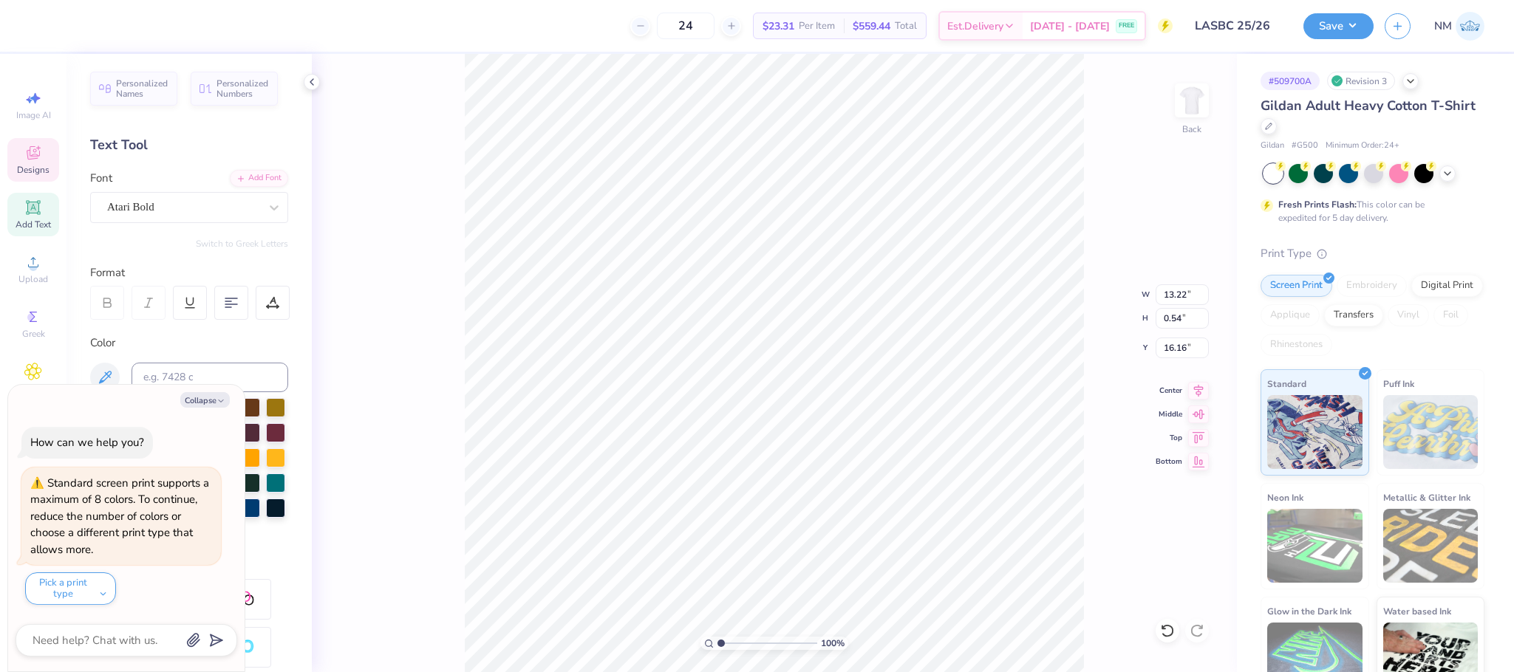
scroll to position [18, 1]
type textarea "x"
type input "18.55"
type textarea "x"
type input "16.10"
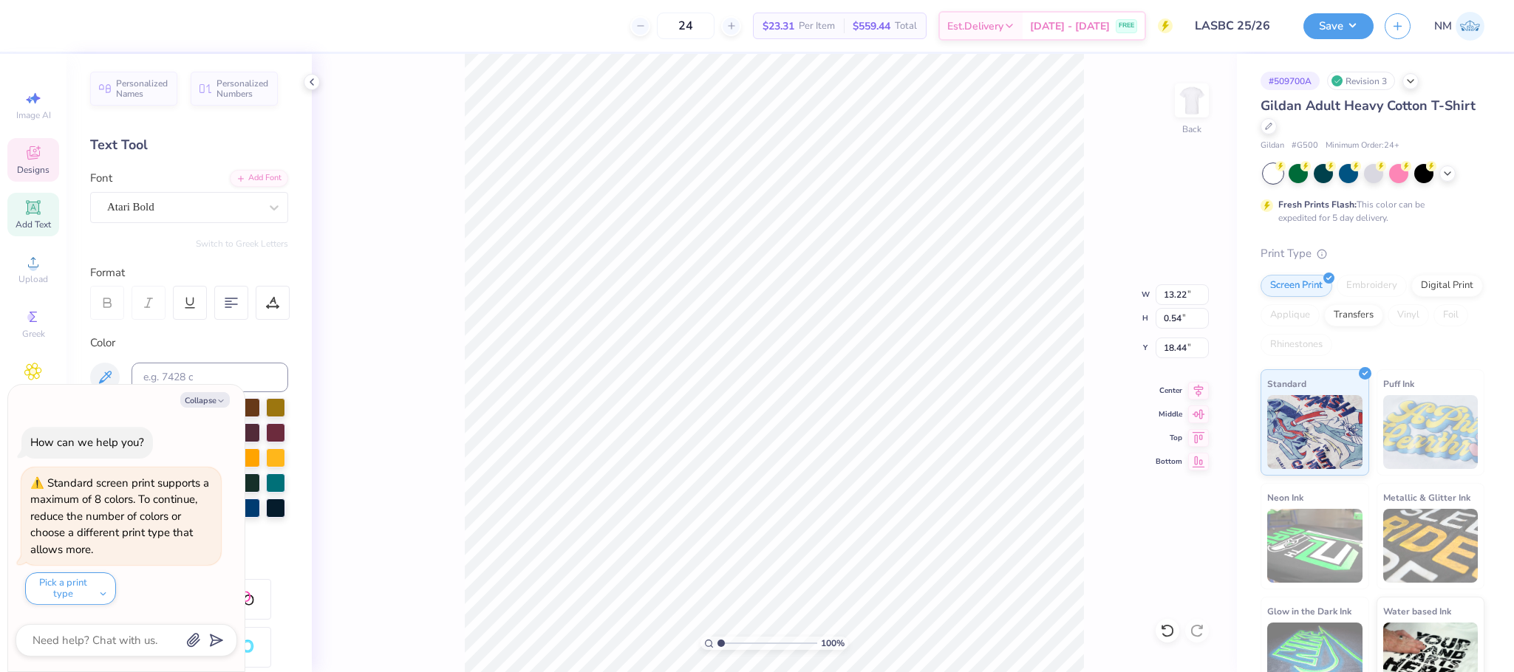
type textarea "x"
type input "12.11"
type input "0.49"
type input "18.43"
type textarea "x"
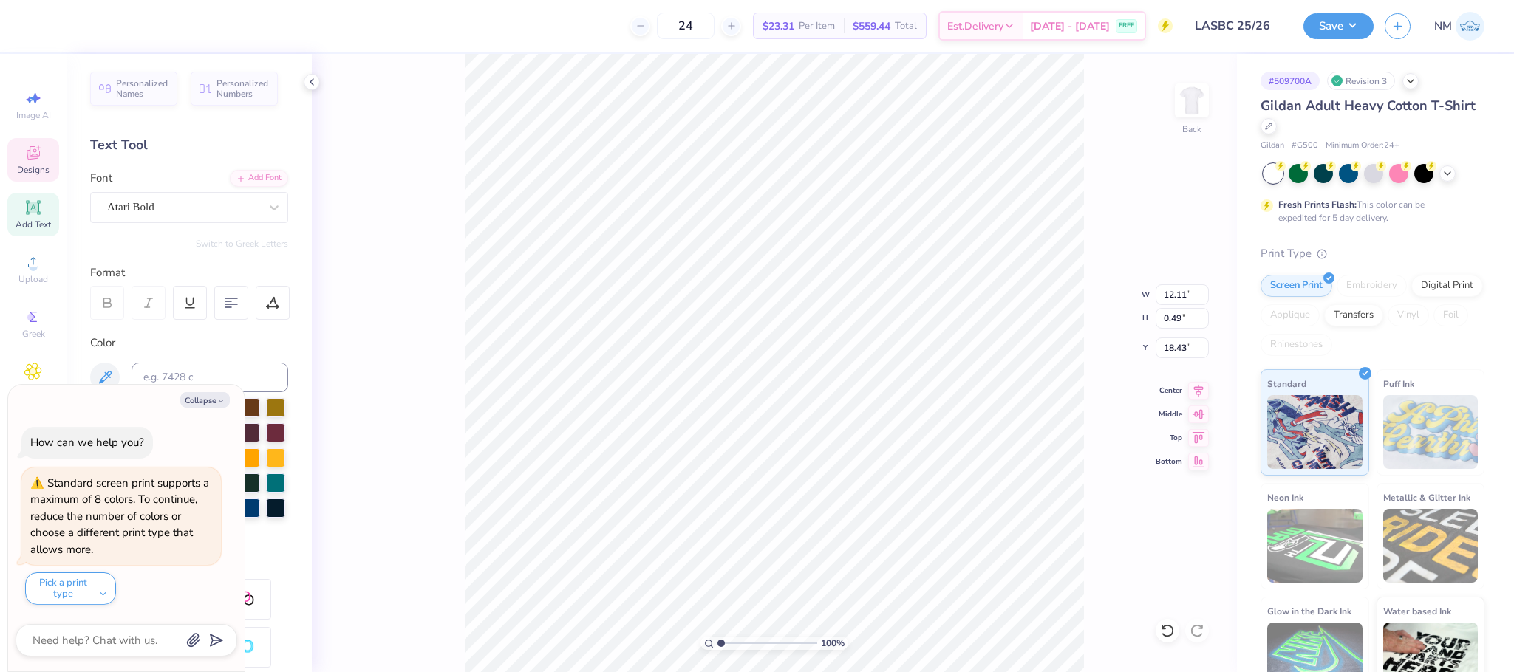
type input "16.10"
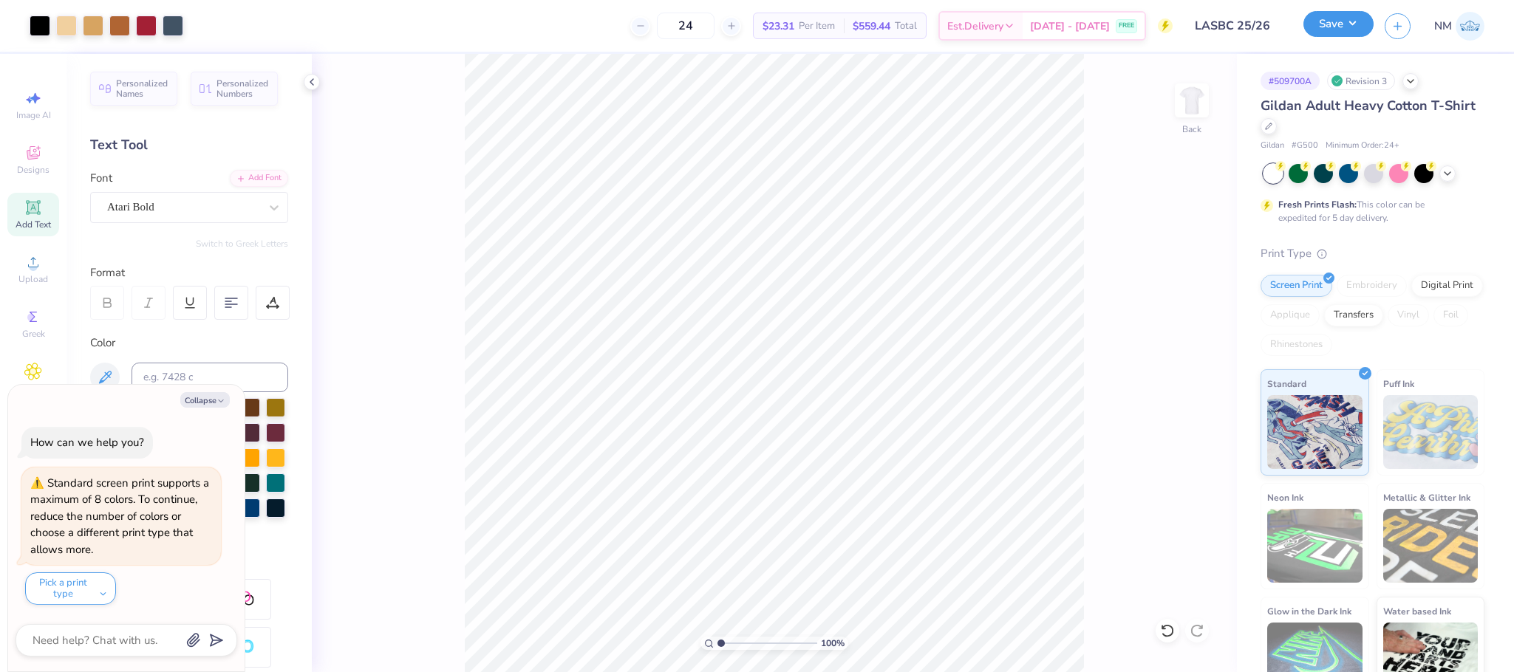
click at [1341, 27] on button "Save" at bounding box center [1338, 24] width 70 height 26
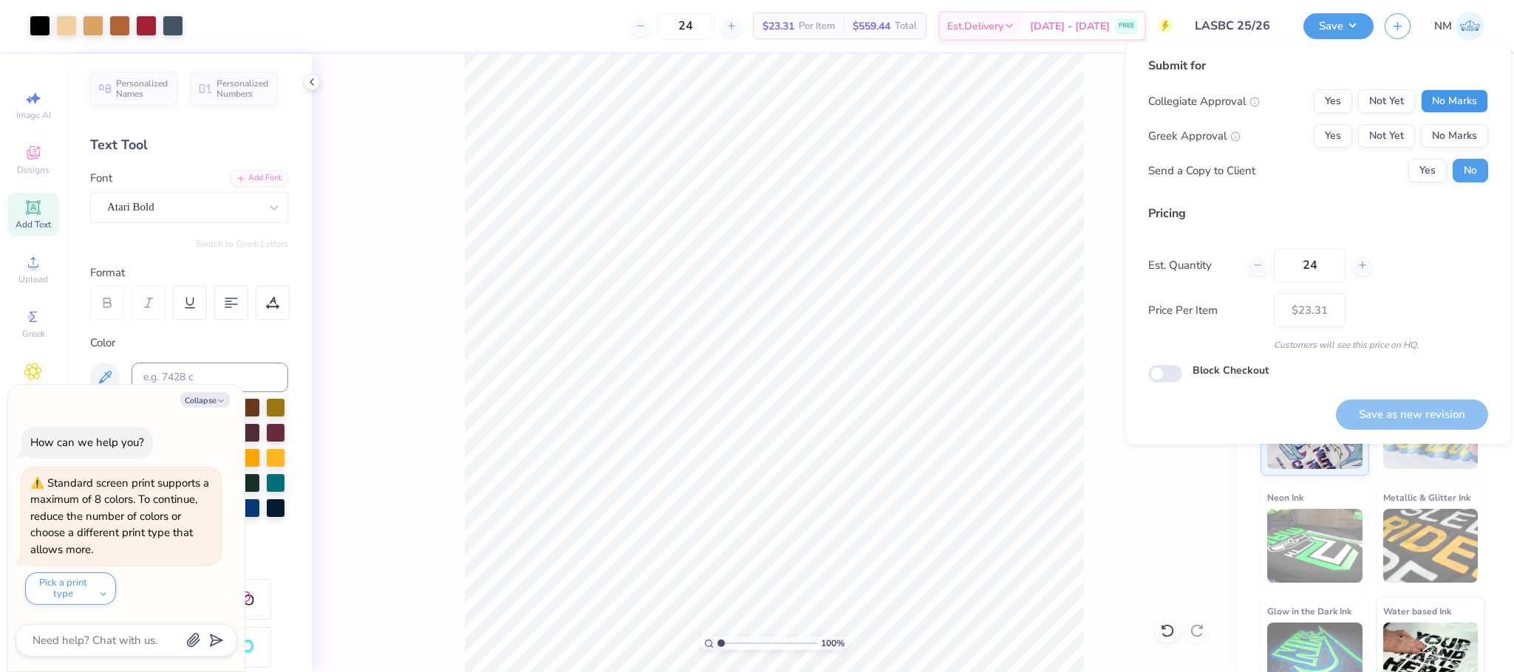
click at [1438, 100] on button "No Marks" at bounding box center [1453, 101] width 67 height 24
click at [1443, 129] on button "No Marks" at bounding box center [1453, 136] width 67 height 24
click at [1432, 160] on button "Yes" at bounding box center [1427, 171] width 38 height 24
type textarea "x"
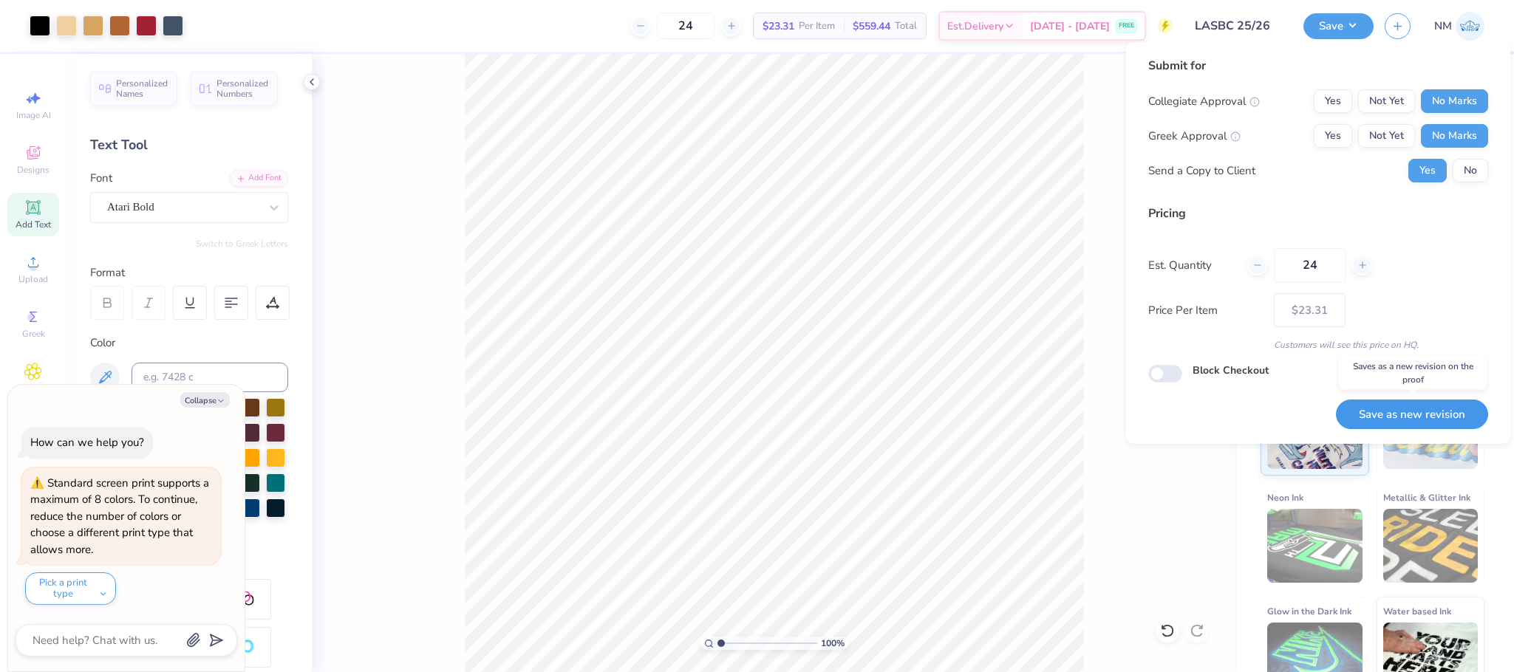
click at [1385, 406] on button "Save as new revision" at bounding box center [1412, 415] width 152 height 30
type input "$23.31"
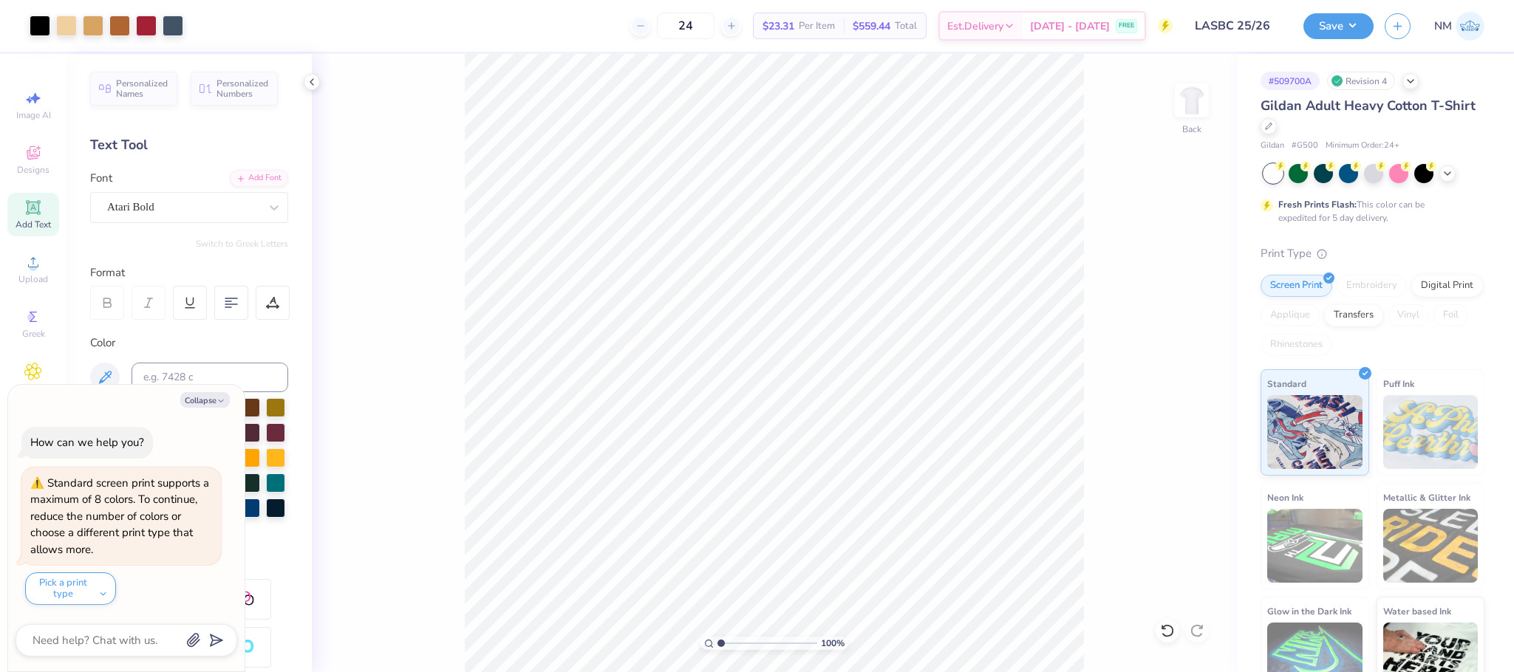
click at [189, 406] on div "Collapse How can we help you? Standard screen print supports a maximum of 8 col…" at bounding box center [126, 528] width 236 height 287
click at [191, 406] on button "Collapse" at bounding box center [204, 400] width 49 height 16
type textarea "x"
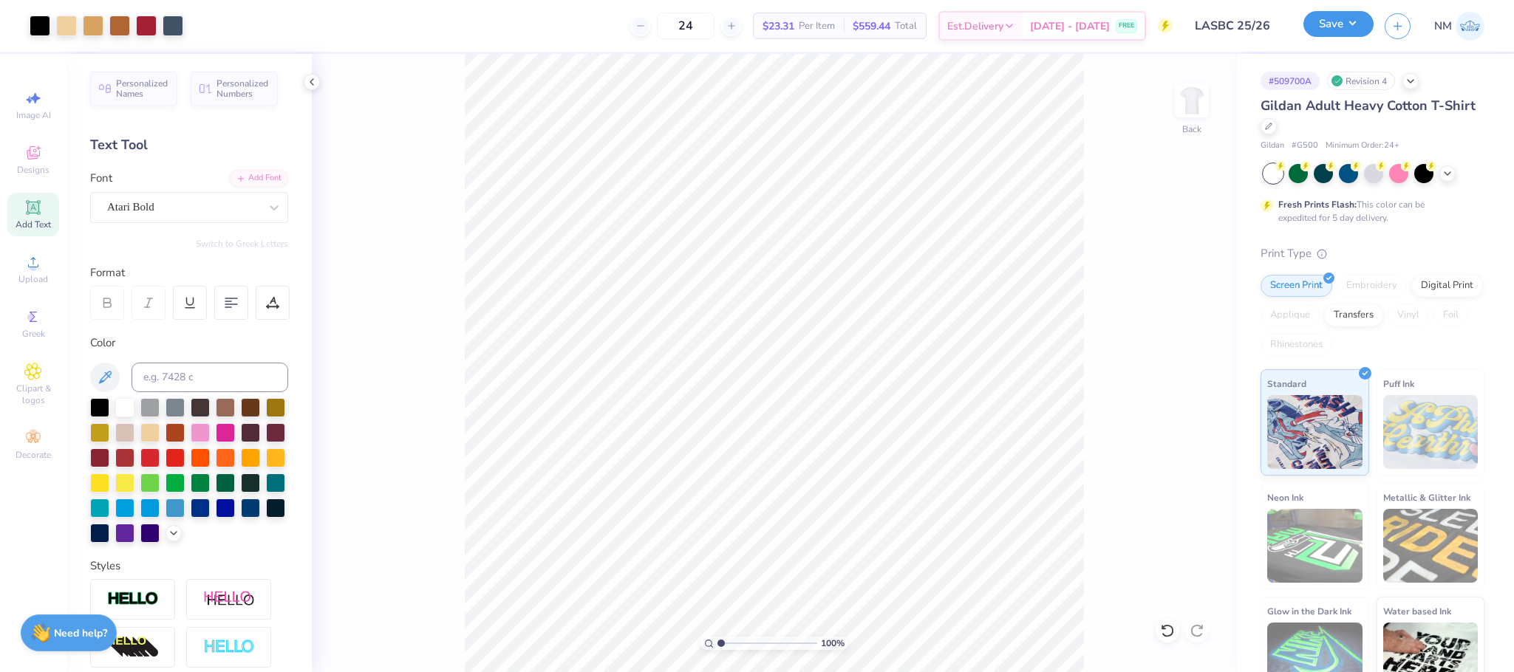
click at [1310, 16] on button "Save" at bounding box center [1338, 24] width 70 height 26
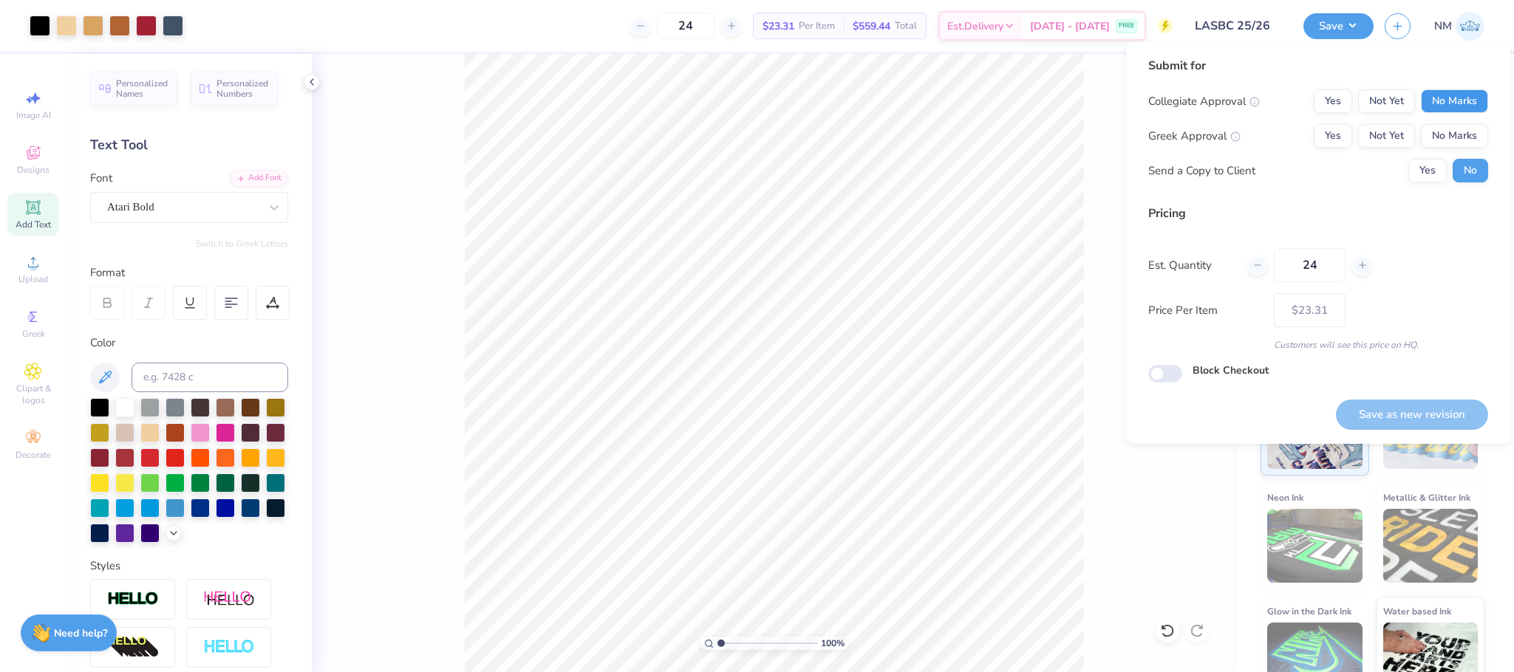
click at [1467, 100] on button "No Marks" at bounding box center [1453, 101] width 67 height 24
click at [1450, 125] on button "No Marks" at bounding box center [1453, 136] width 67 height 24
click at [1423, 164] on button "Yes" at bounding box center [1427, 171] width 38 height 24
click at [1341, 403] on button "Save as new revision" at bounding box center [1412, 415] width 152 height 30
type input "$23.31"
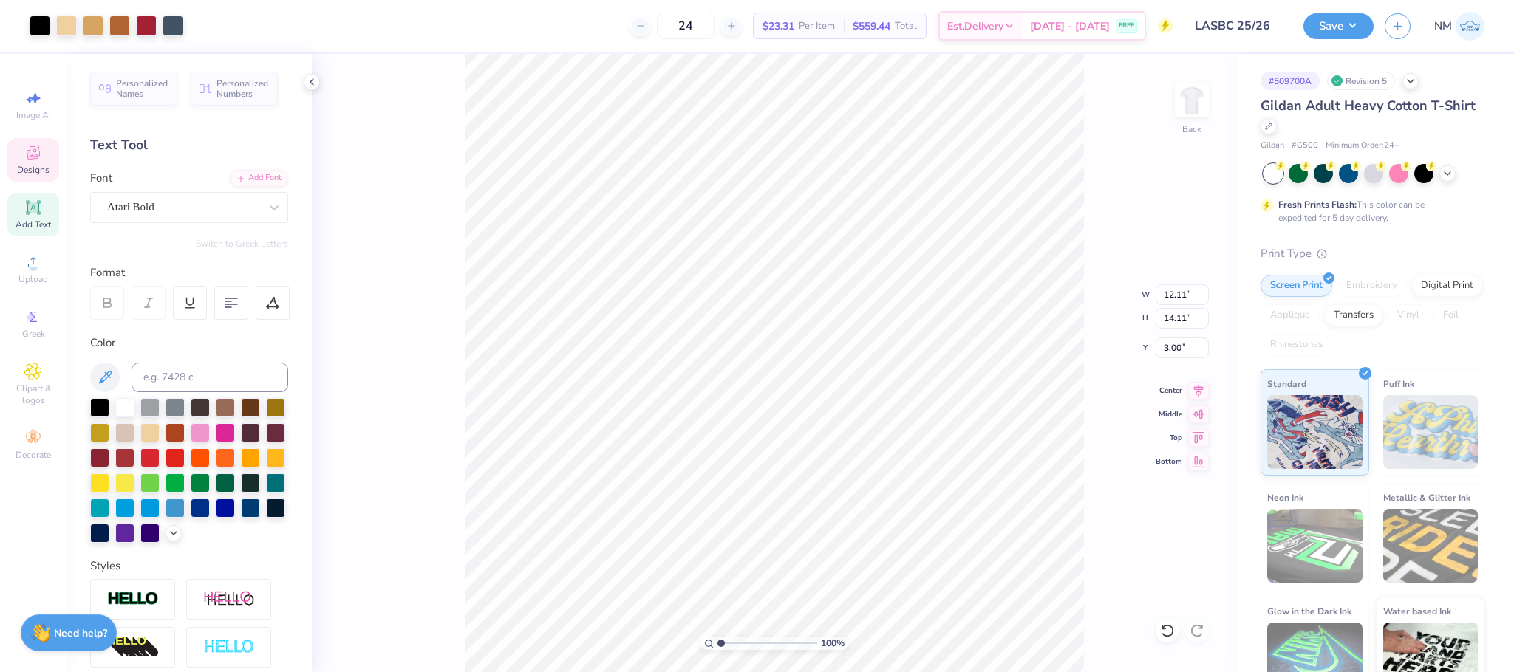
click at [32, 155] on icon at bounding box center [33, 152] width 13 height 13
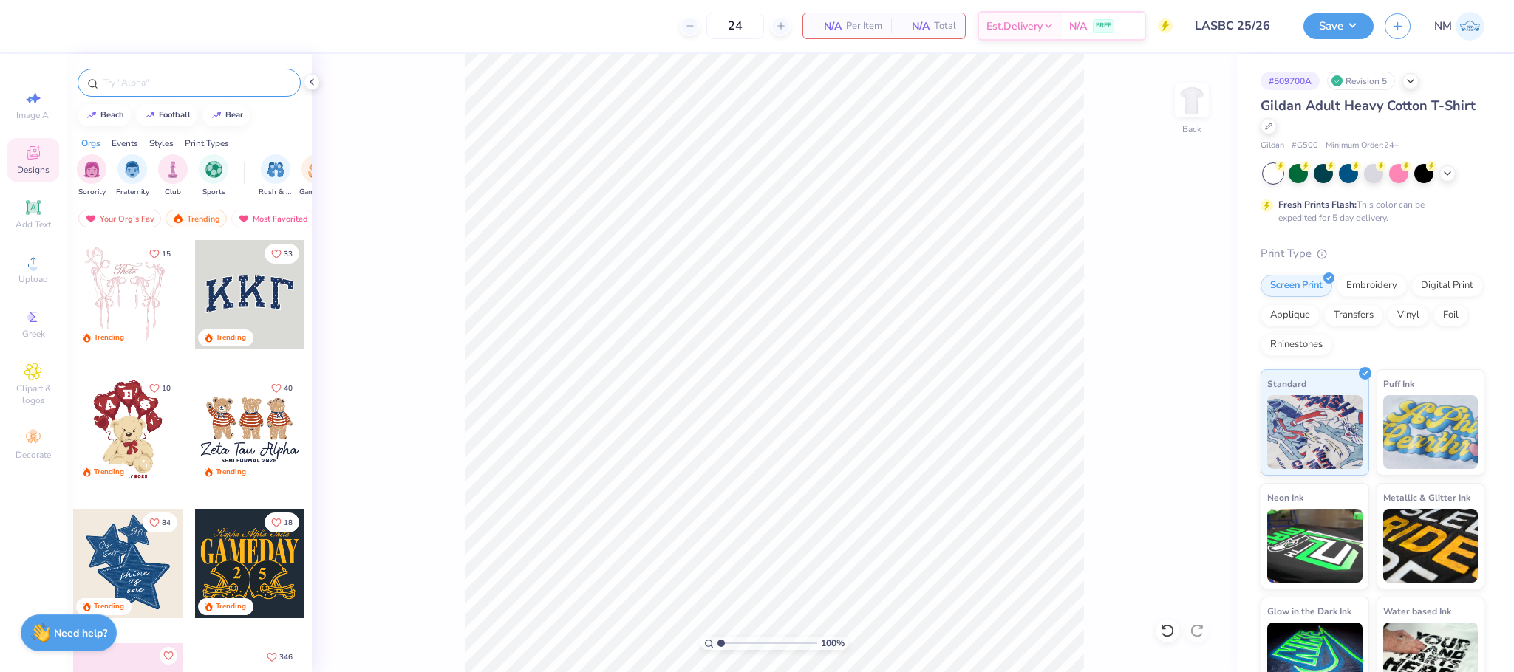
click at [177, 89] on input "text" at bounding box center [196, 82] width 189 height 15
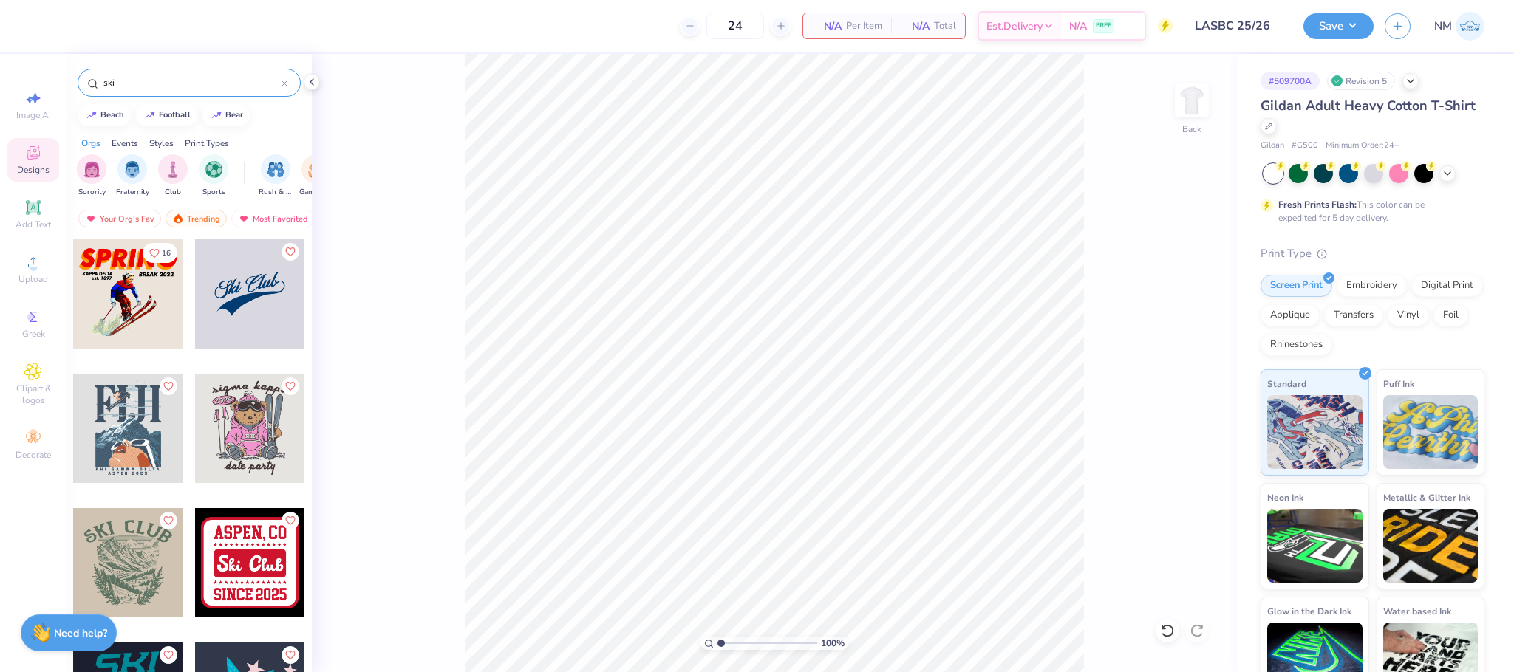
scroll to position [555, 0]
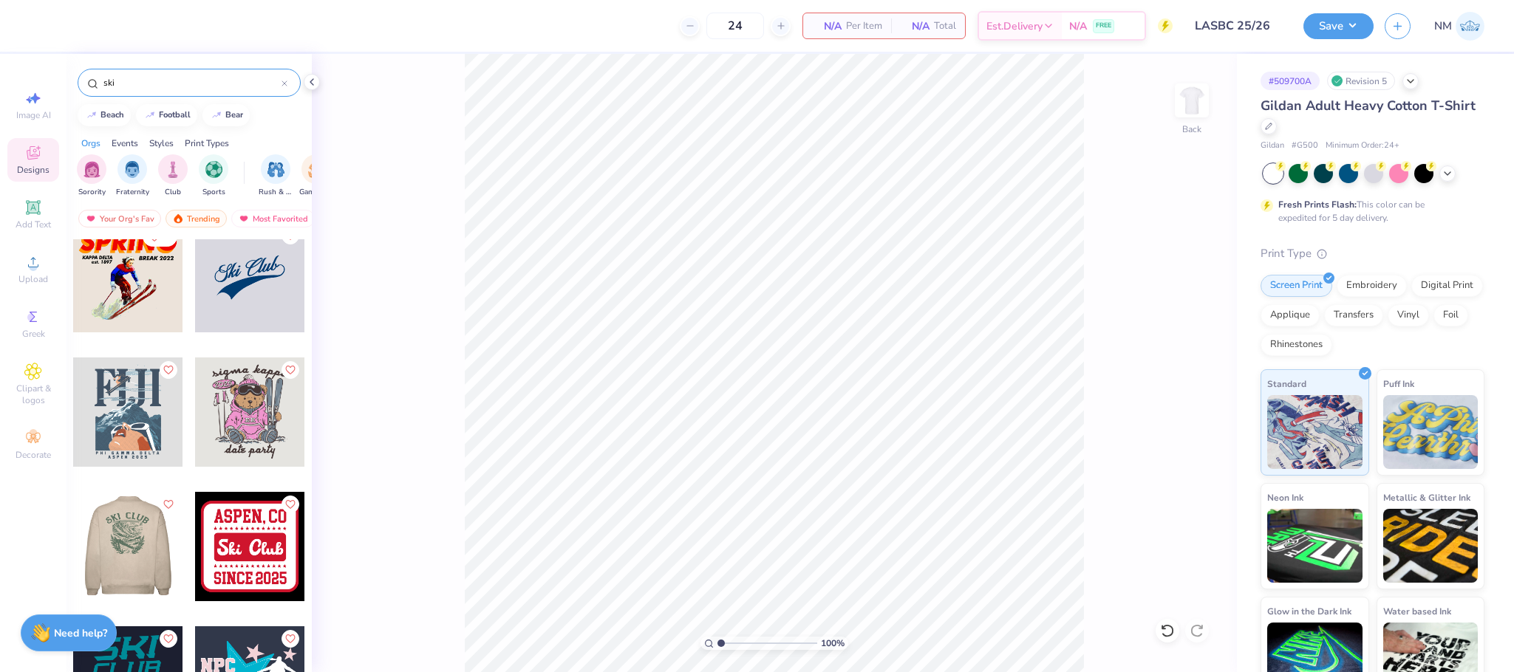
type input "ski"
click at [98, 519] on div at bounding box center [127, 546] width 109 height 109
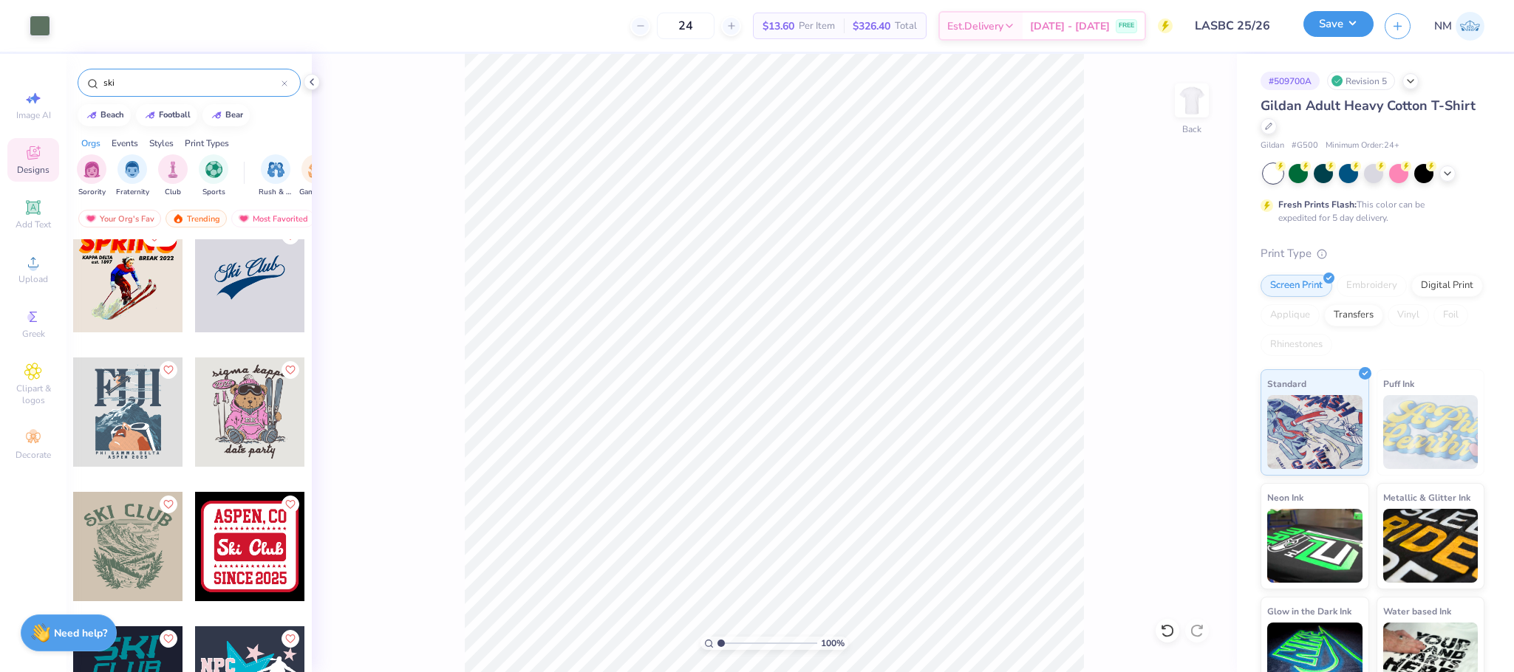
click at [1350, 18] on button "Save" at bounding box center [1338, 24] width 70 height 26
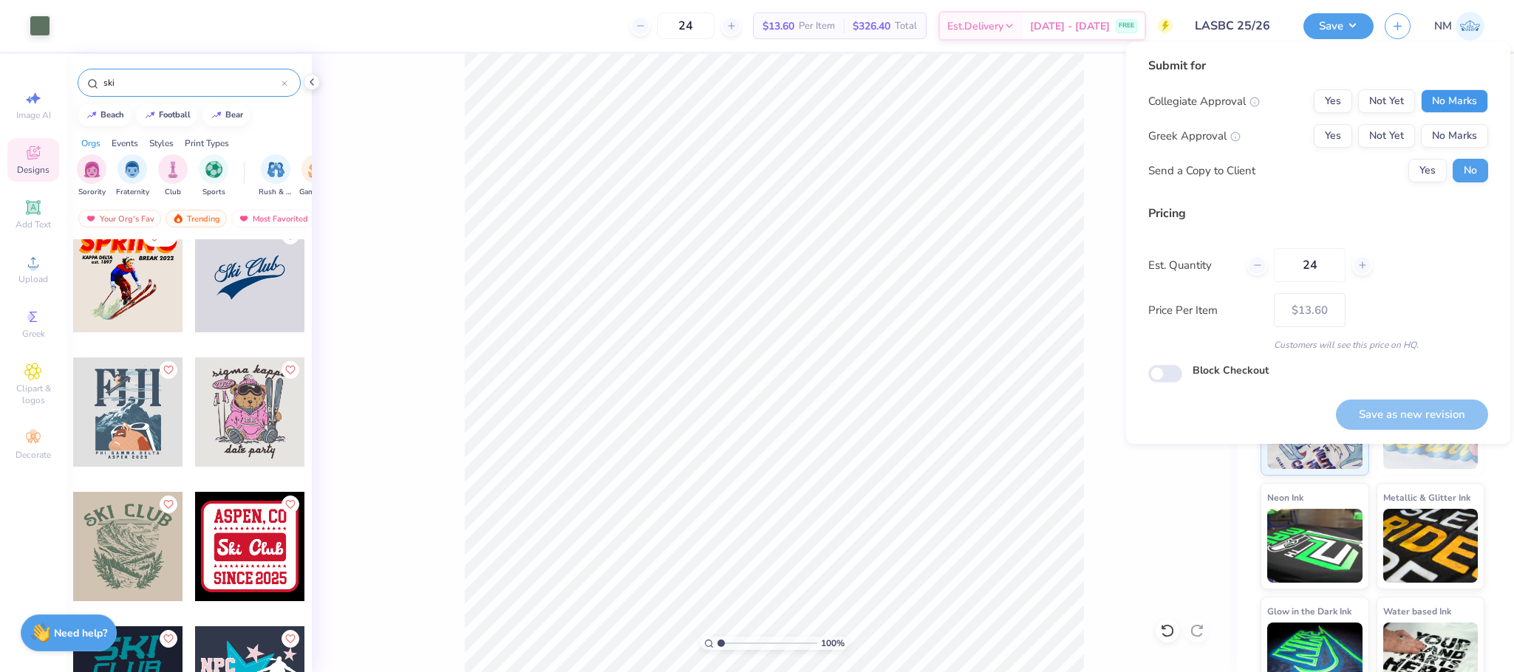
click at [1476, 92] on button "No Marks" at bounding box center [1453, 101] width 67 height 24
click at [1461, 127] on button "No Marks" at bounding box center [1453, 136] width 67 height 24
click at [1434, 163] on button "Yes" at bounding box center [1427, 171] width 38 height 24
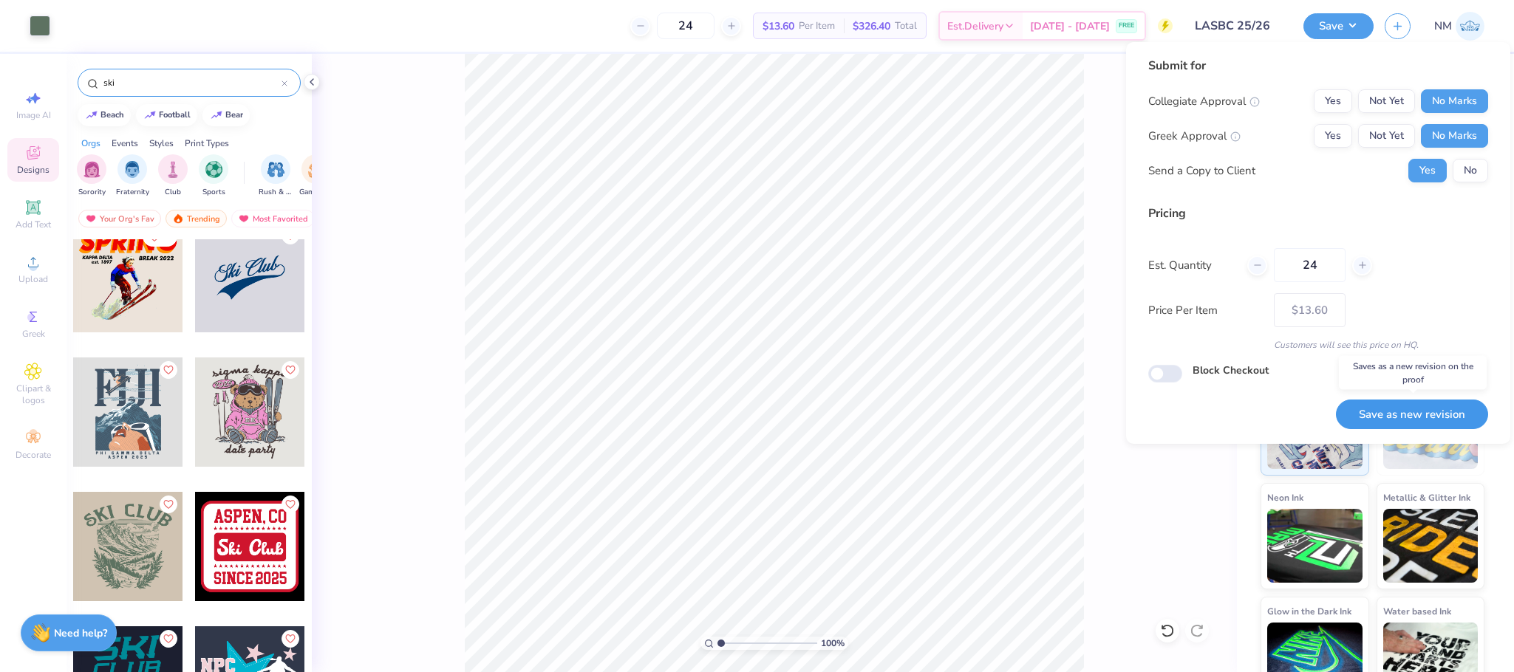
click at [1410, 415] on button "Save as new revision" at bounding box center [1412, 415] width 152 height 30
type input "$13.60"
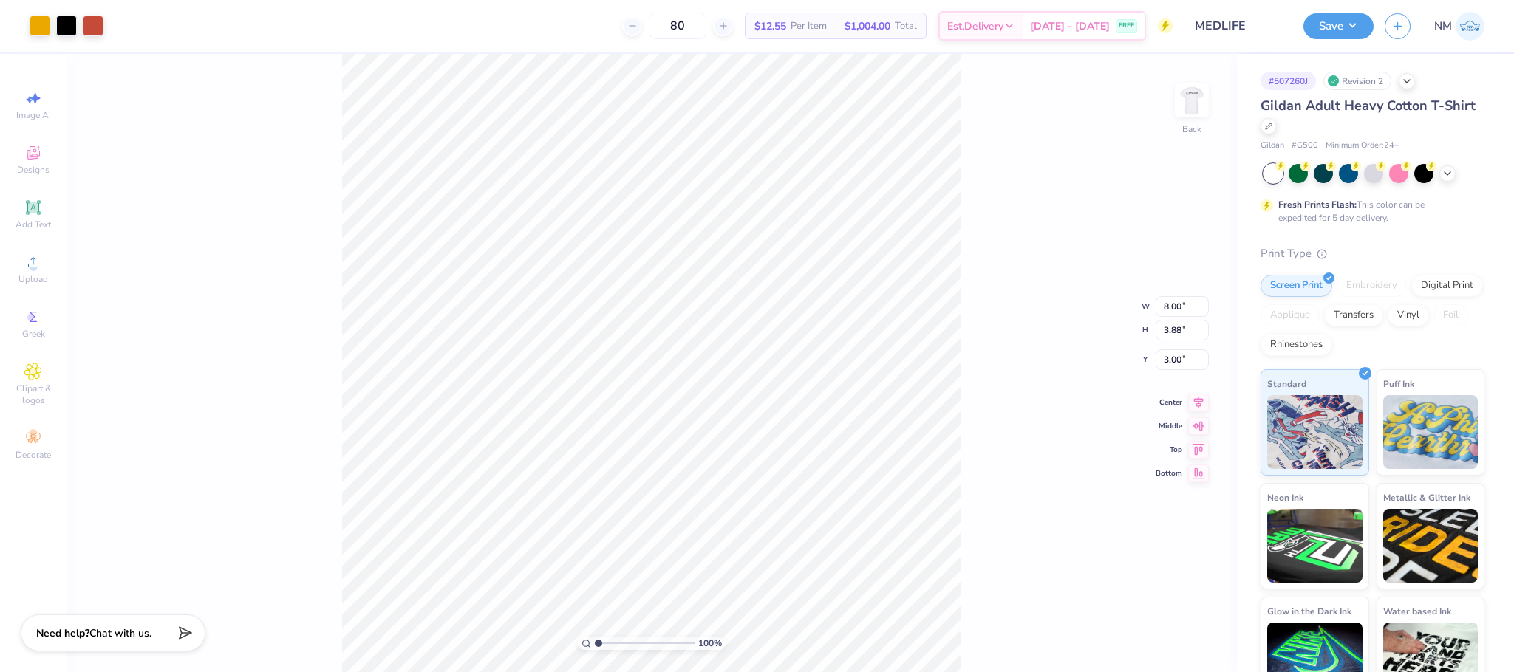
type input "9.65"
type input "4.68"
type input "10.20"
type input "4.94"
click at [1345, 30] on button "Save" at bounding box center [1338, 24] width 70 height 26
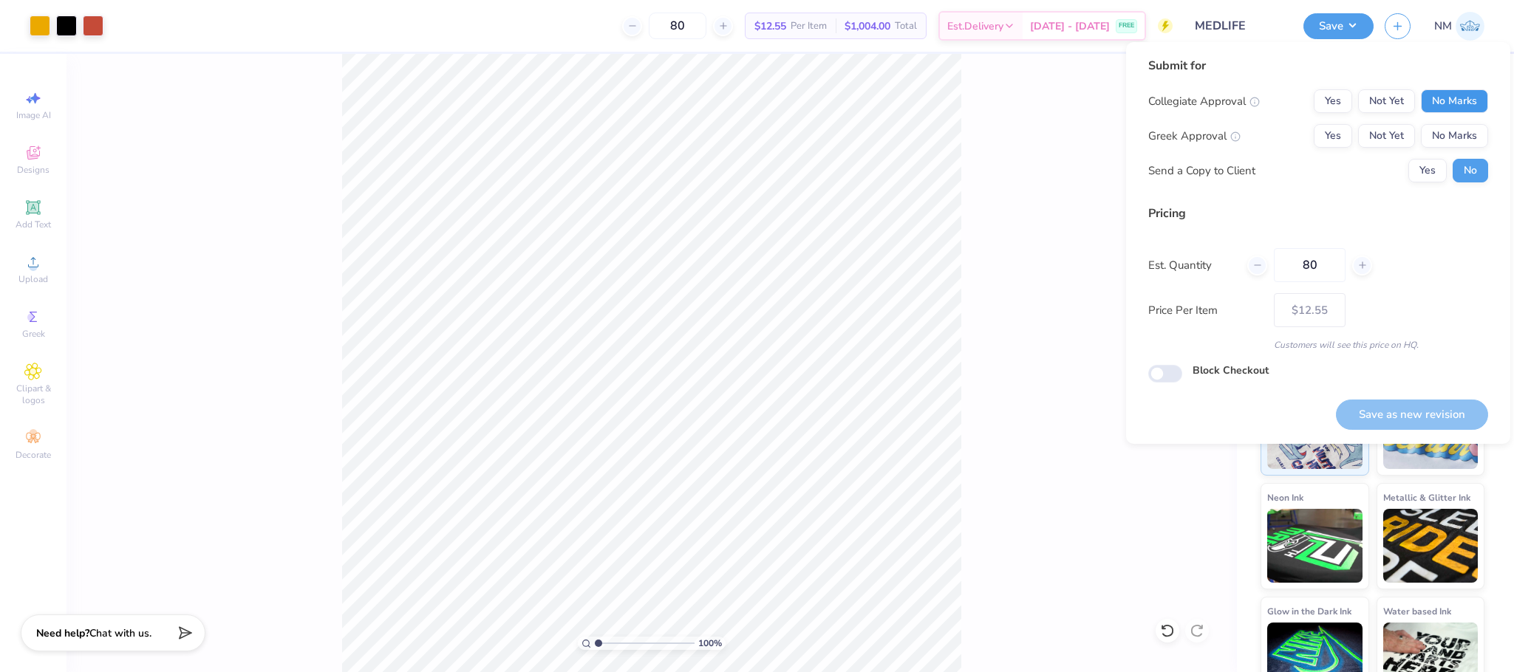
click at [1463, 92] on button "No Marks" at bounding box center [1453, 101] width 67 height 24
click at [1372, 93] on button "Not Yet" at bounding box center [1386, 101] width 57 height 24
click at [1478, 125] on button "No Marks" at bounding box center [1453, 136] width 67 height 24
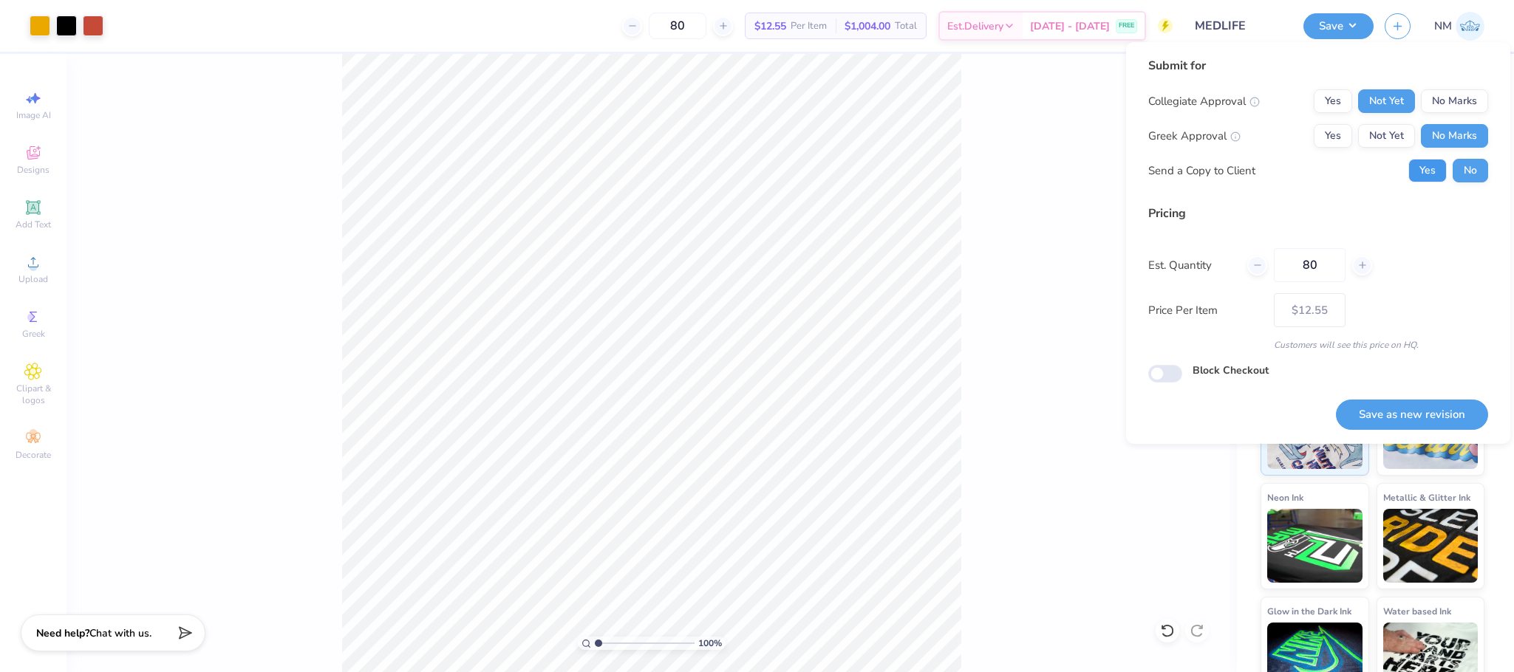
click at [1432, 162] on button "Yes" at bounding box center [1427, 171] width 38 height 24
click at [1334, 107] on button "Yes" at bounding box center [1332, 101] width 38 height 24
click at [1429, 410] on button "Save as new revision" at bounding box center [1412, 415] width 152 height 30
type input "– –"
